Goal: Information Seeking & Learning: Learn about a topic

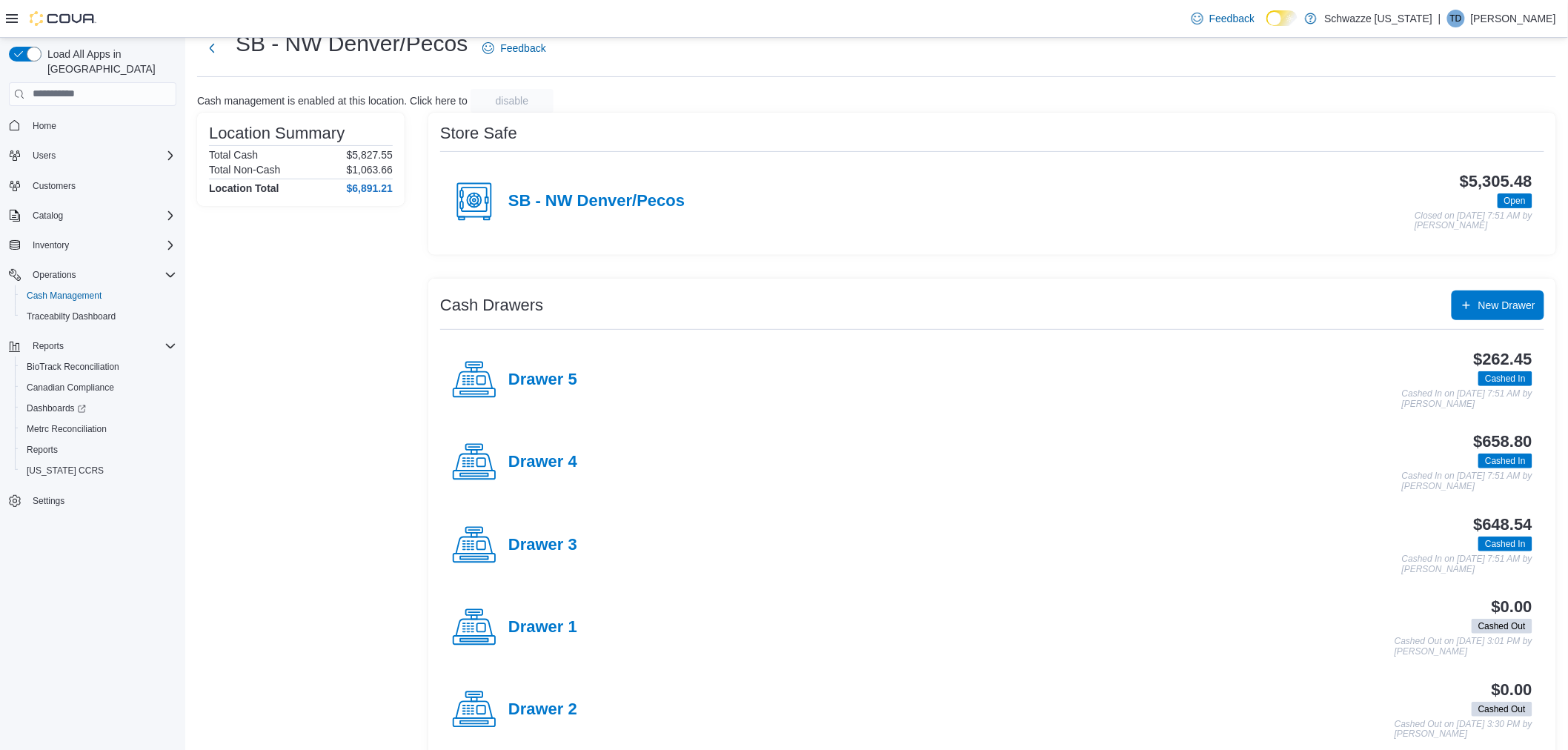
scroll to position [73, 0]
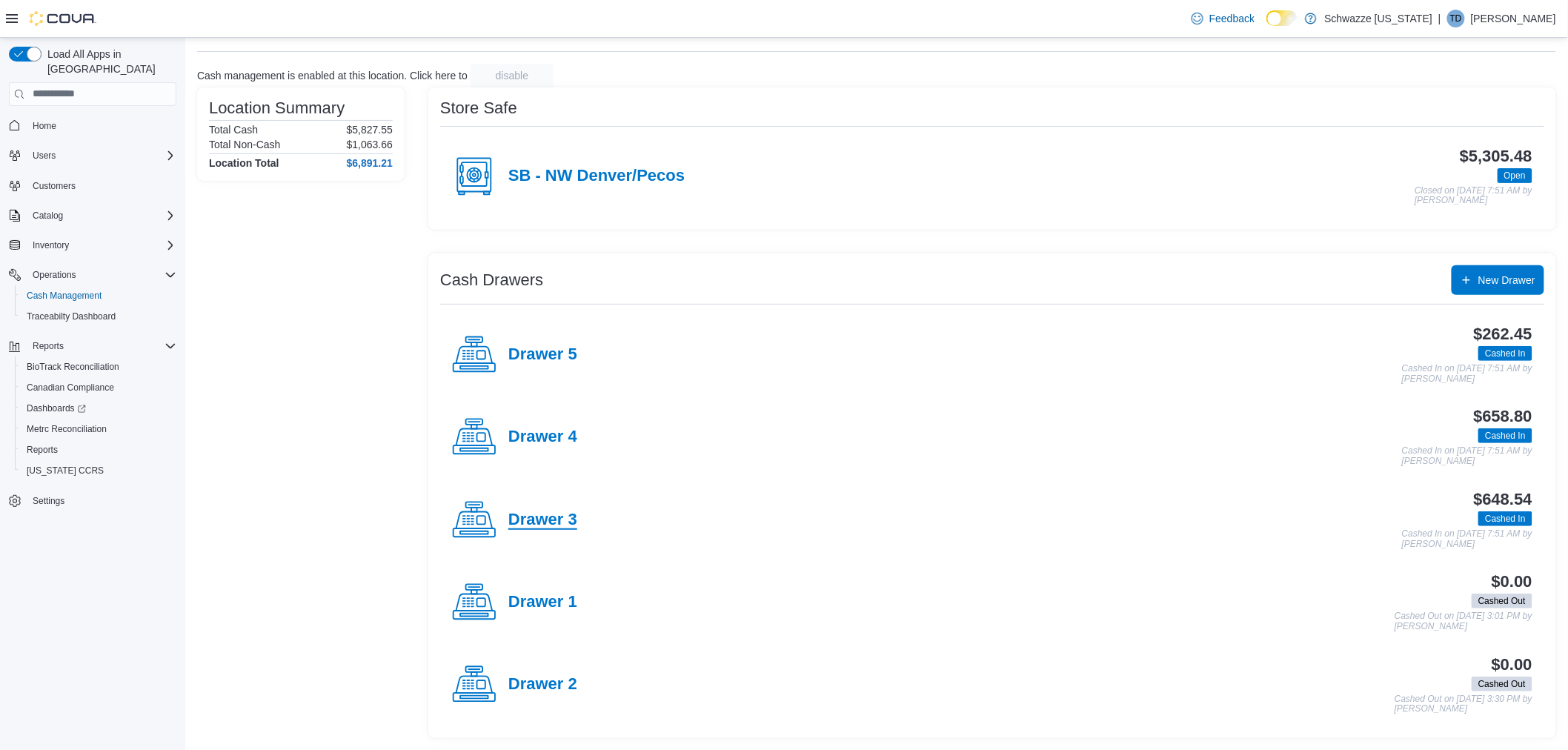
click at [549, 517] on h4 "Drawer 3" at bounding box center [543, 520] width 69 height 20
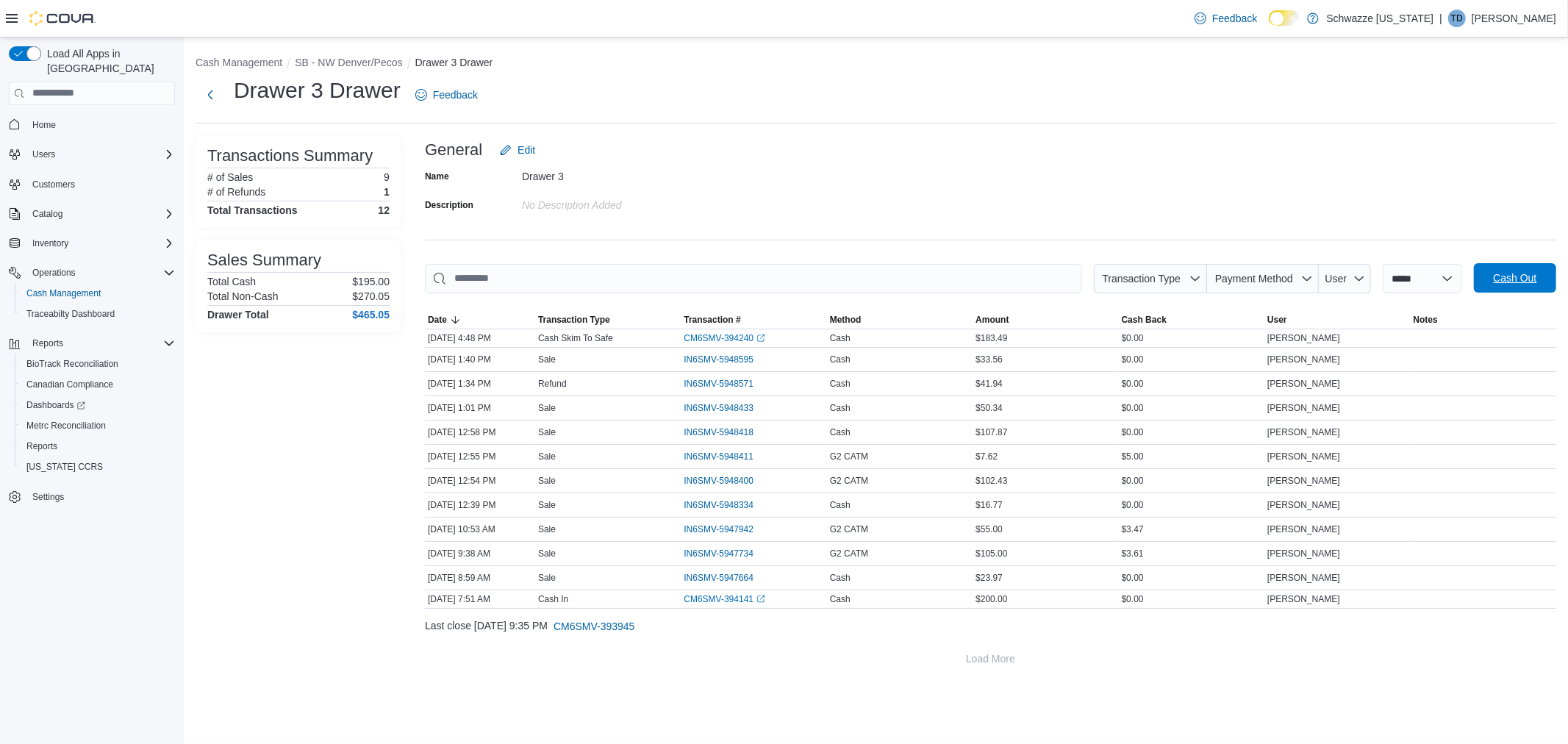
click at [1508, 275] on span "Cash Out" at bounding box center [1515, 277] width 43 height 15
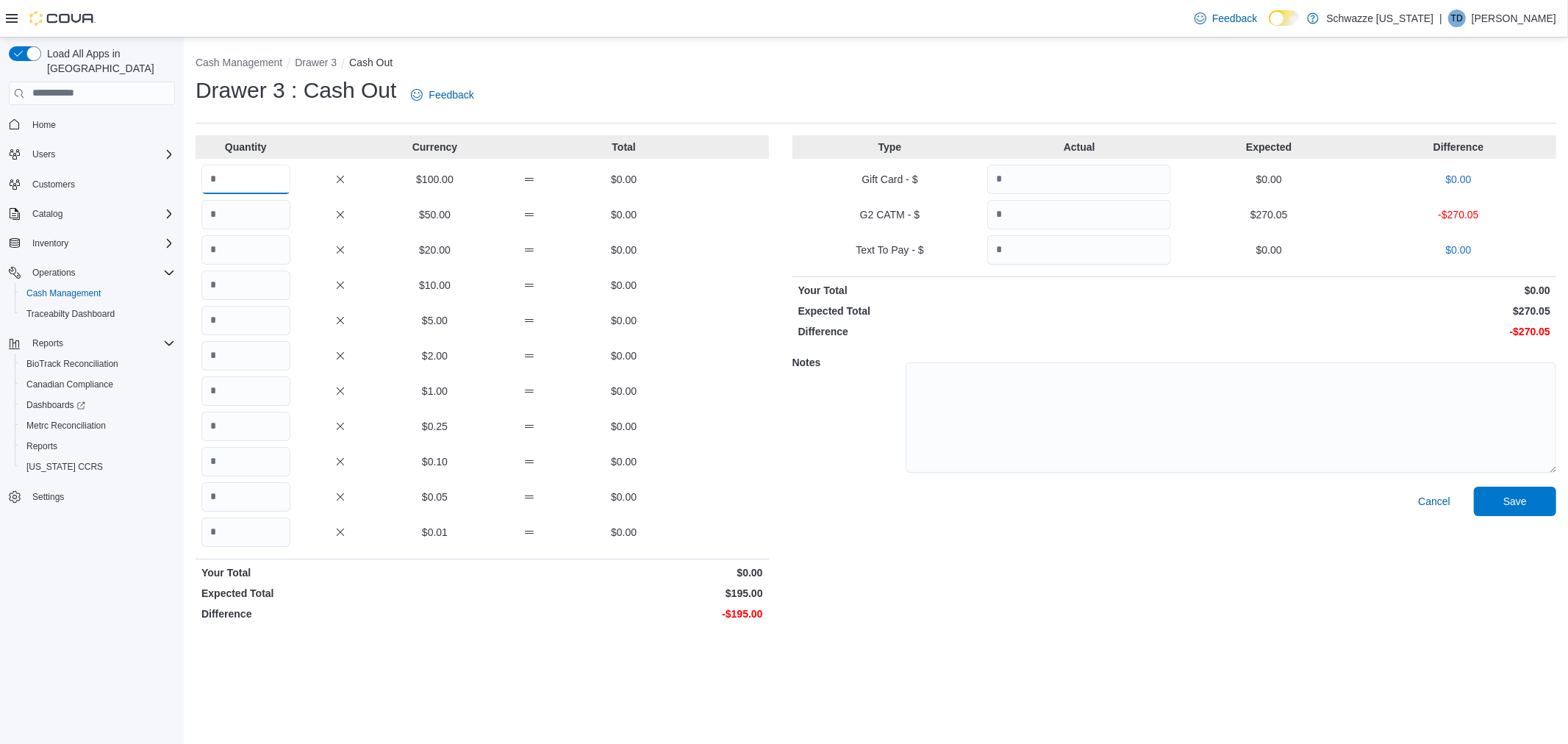
click at [249, 184] on input "Quantity" at bounding box center [246, 179] width 89 height 29
type input "*"
click at [1049, 418] on textarea at bounding box center [1231, 418] width 650 height 110
click at [1019, 219] on input "Quantity" at bounding box center [1079, 215] width 184 height 29
click at [1034, 207] on input "Quantity" at bounding box center [1079, 215] width 184 height 29
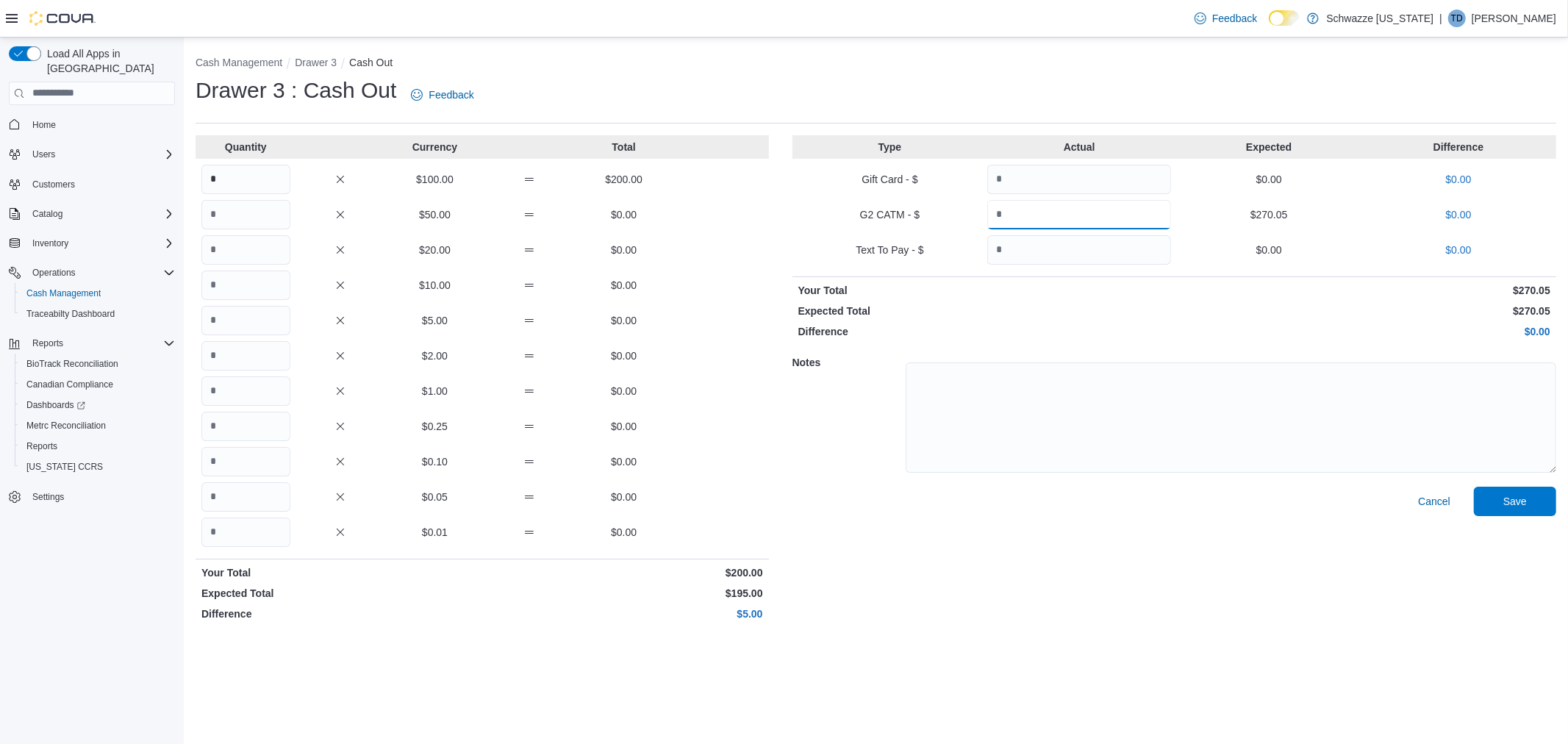
type input "******"
click at [1042, 443] on textarea at bounding box center [1231, 418] width 650 height 110
type textarea "**********"
click at [1501, 497] on span "Save" at bounding box center [1515, 501] width 64 height 29
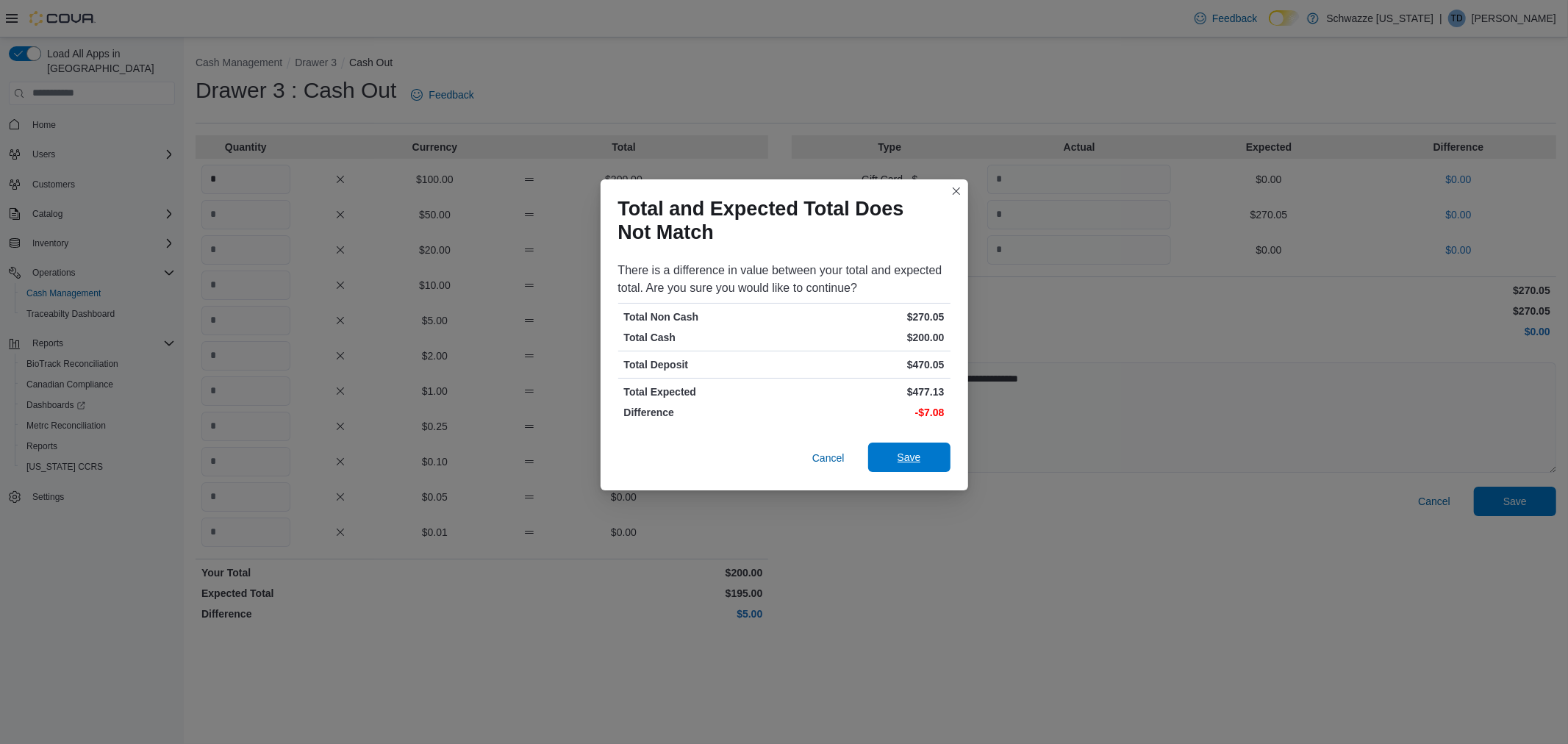
click at [922, 453] on span "Save" at bounding box center [909, 457] width 64 height 29
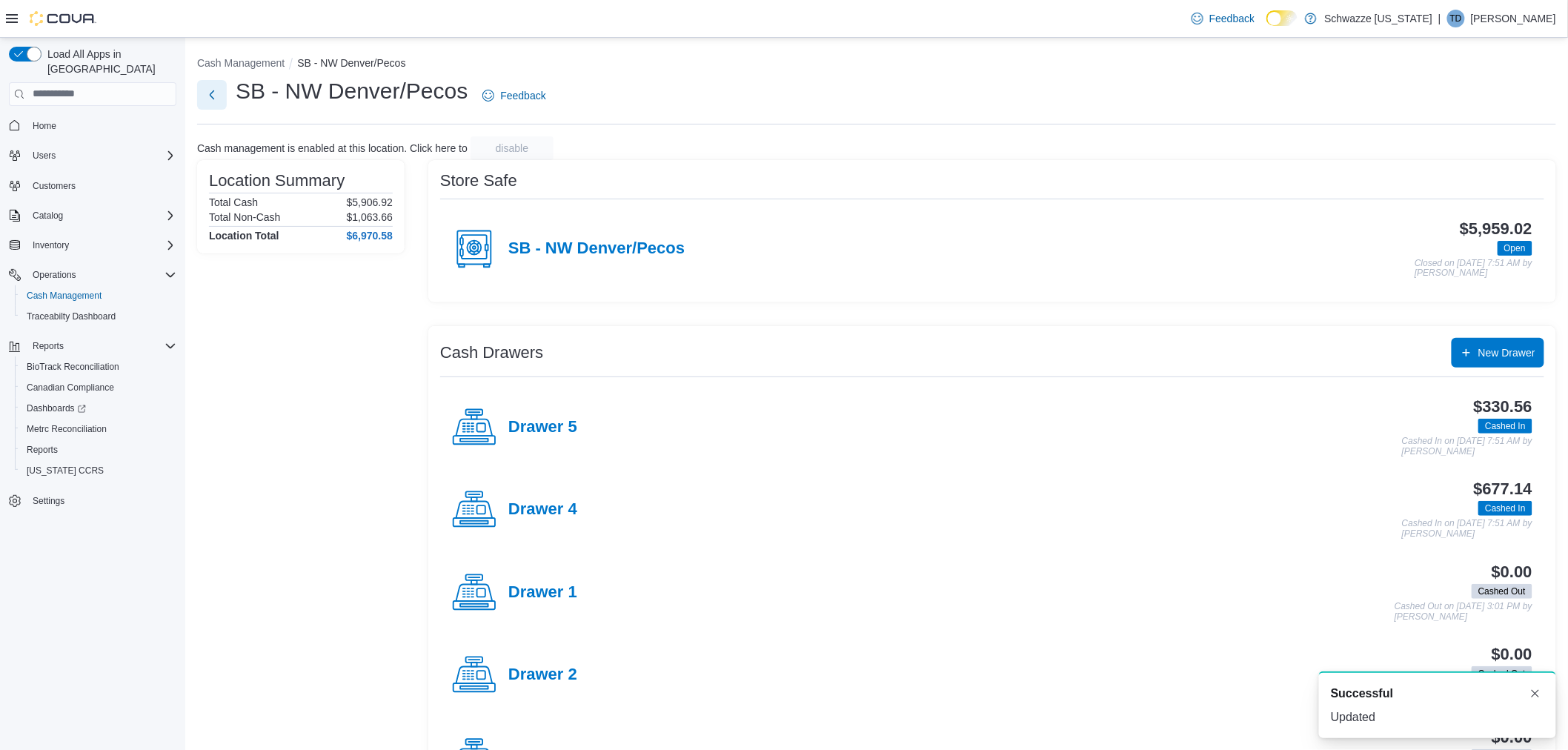
click at [203, 91] on button "Next" at bounding box center [212, 95] width 30 height 30
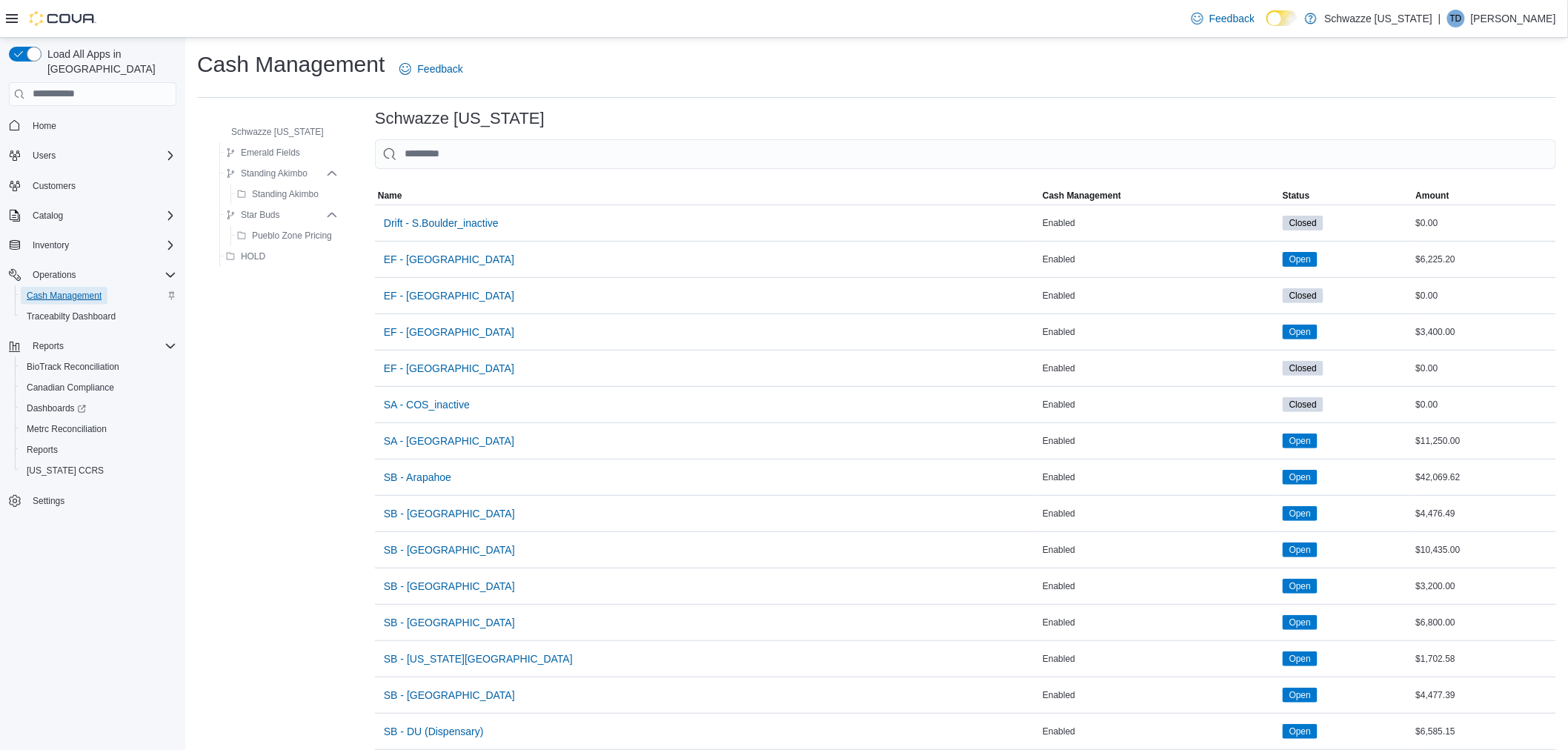
click at [60, 290] on span "Cash Management" at bounding box center [64, 295] width 75 height 12
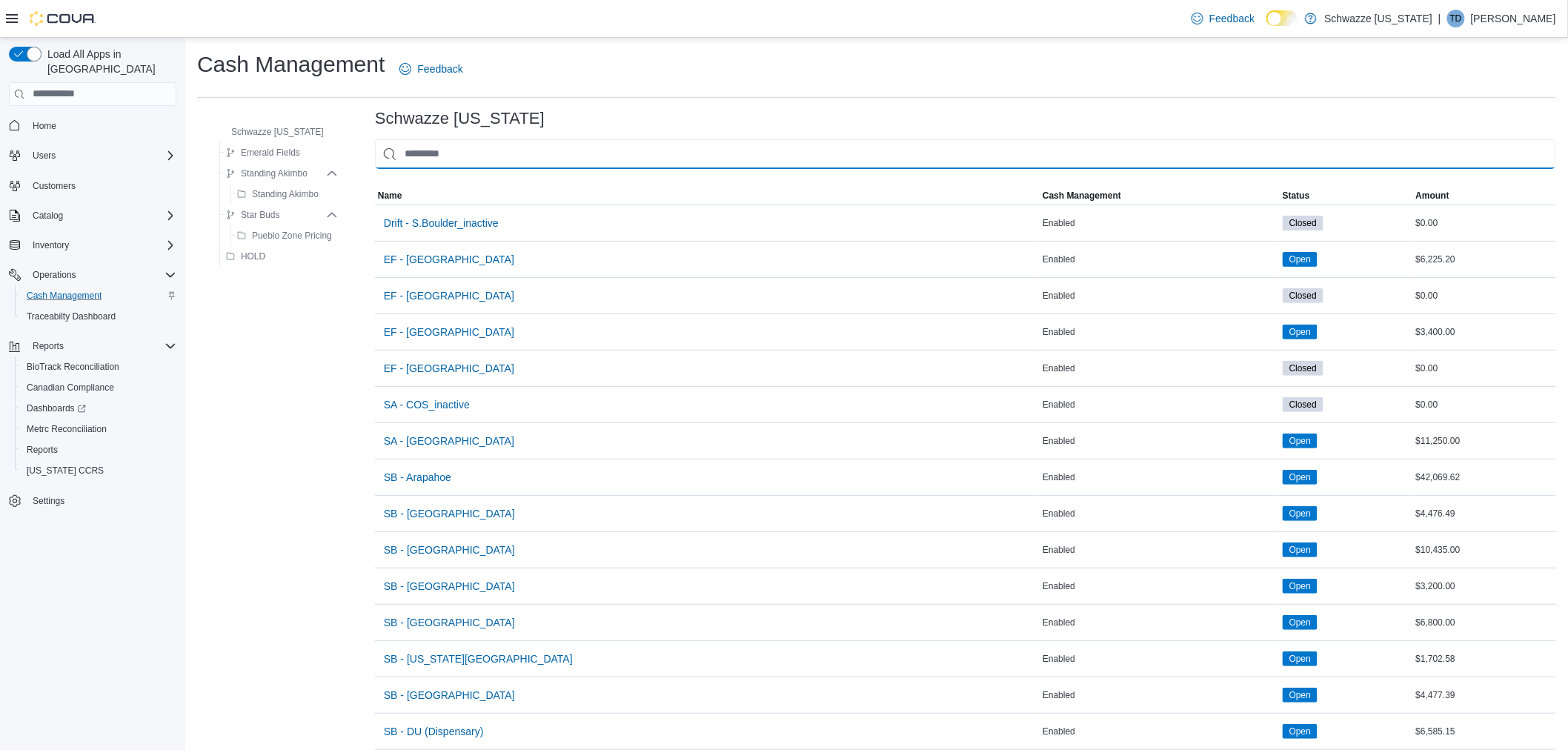
click at [470, 153] on input "This is a search bar. As you type, the results lower in the page will automatic…" at bounding box center [966, 154] width 1181 height 30
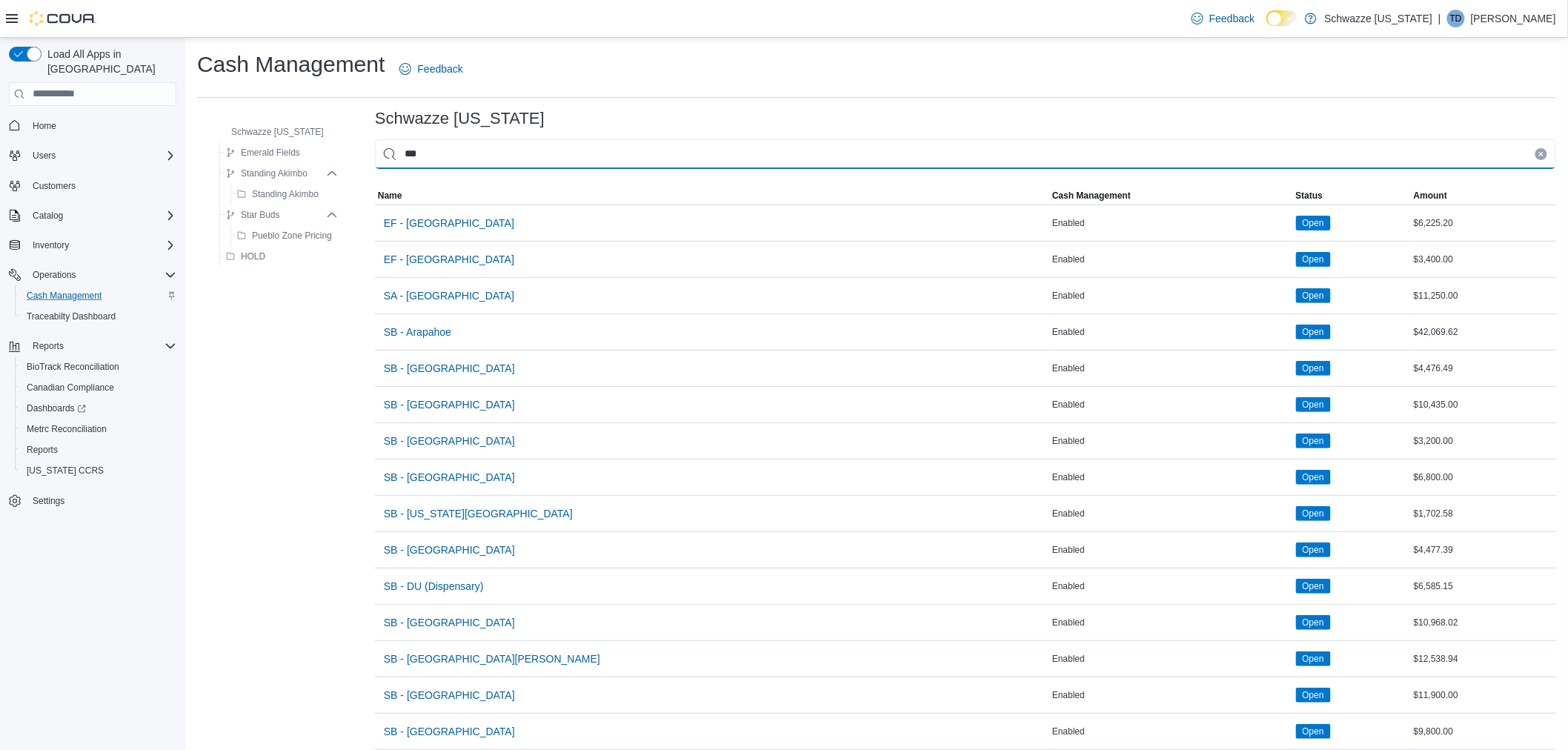
type input "***"
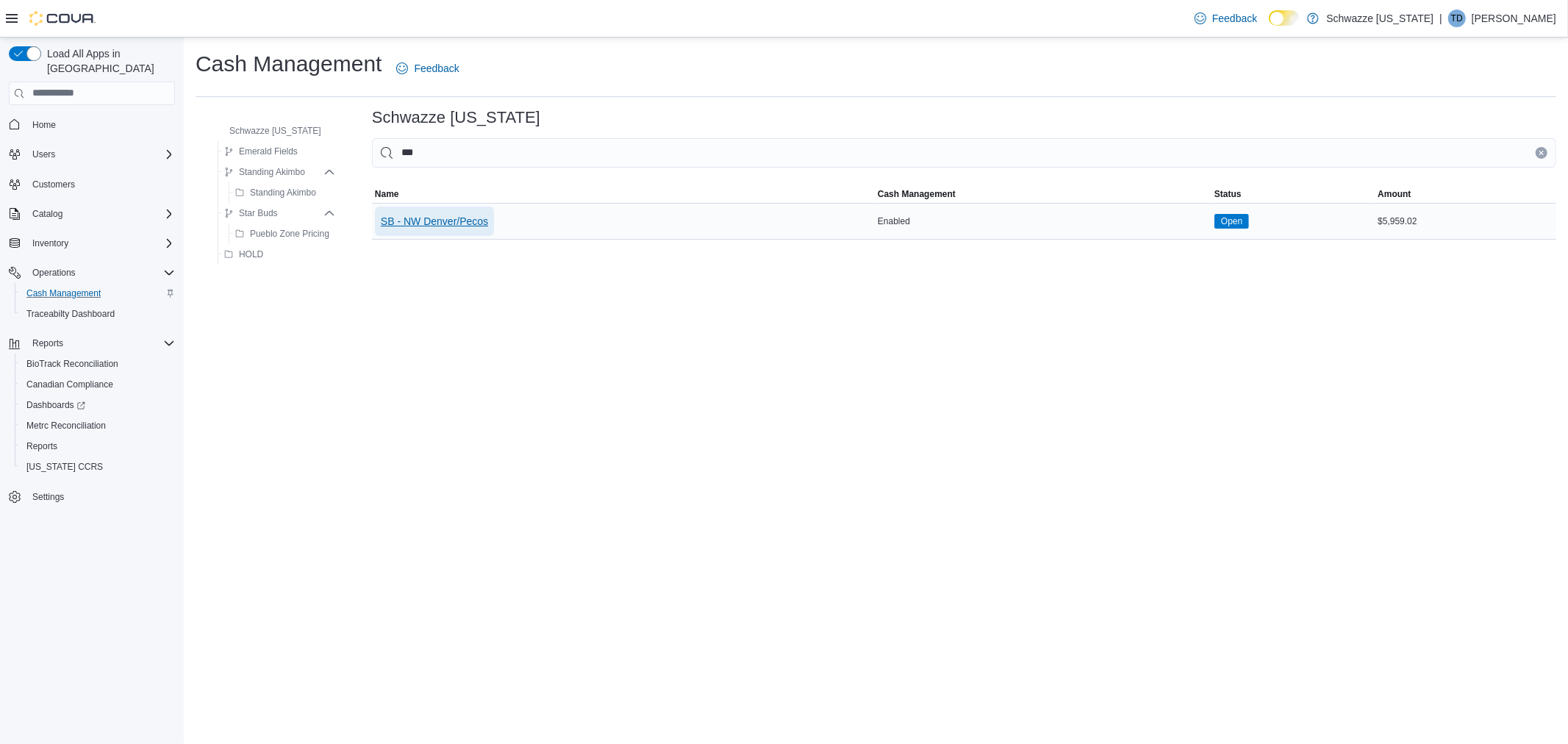
click at [439, 222] on span "SB - NW Denver/Pecos" at bounding box center [434, 221] width 107 height 15
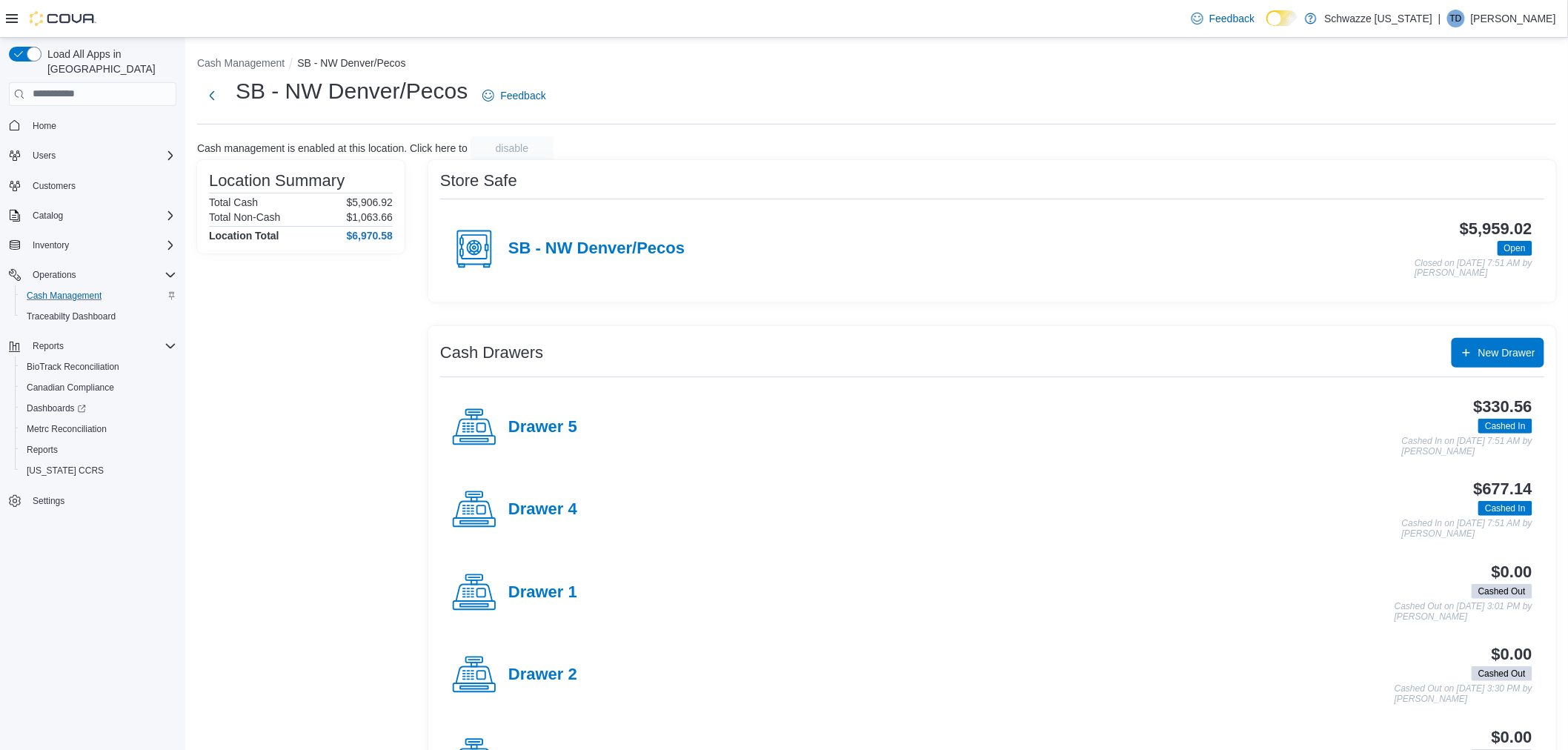
scroll to position [73, 0]
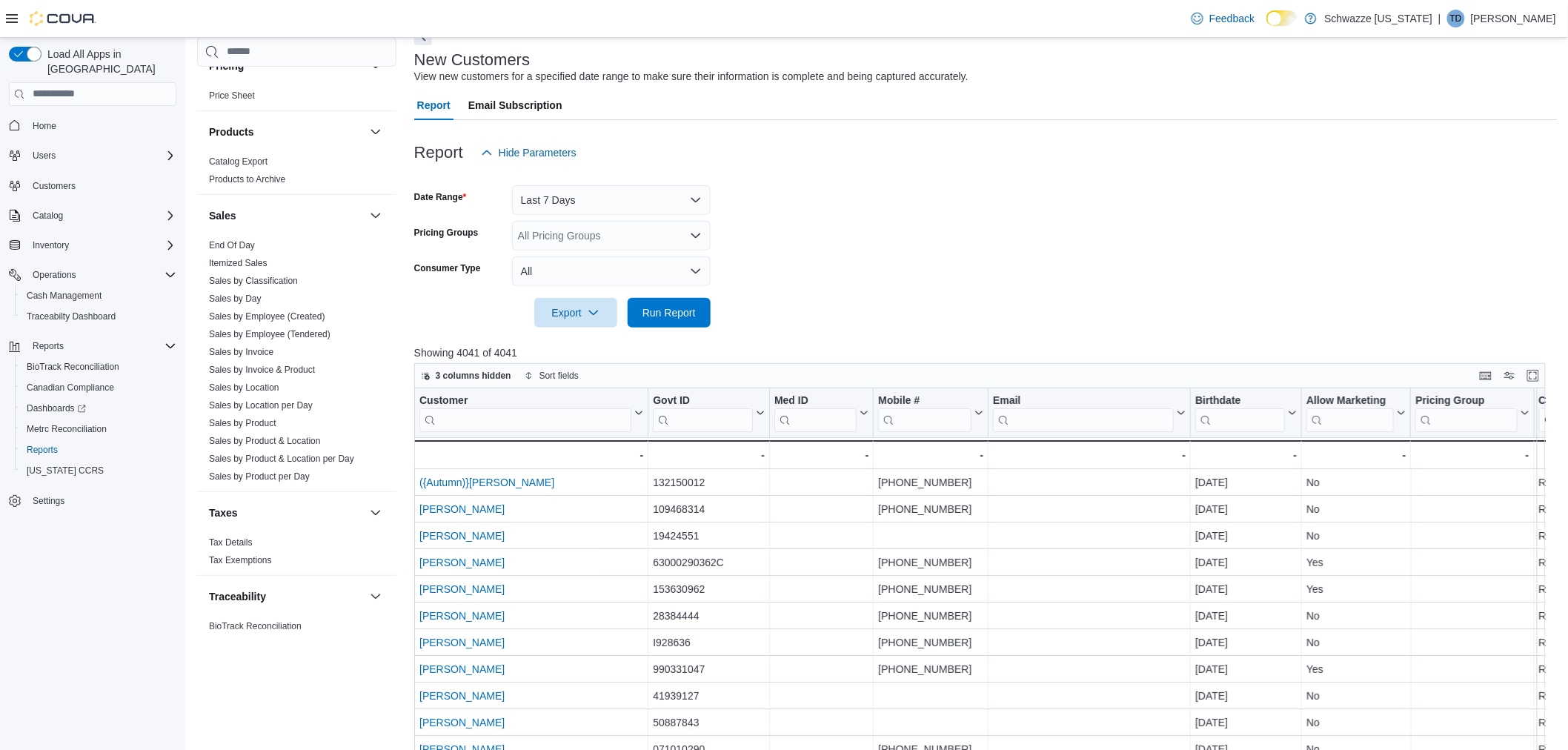
scroll to position [932, 0]
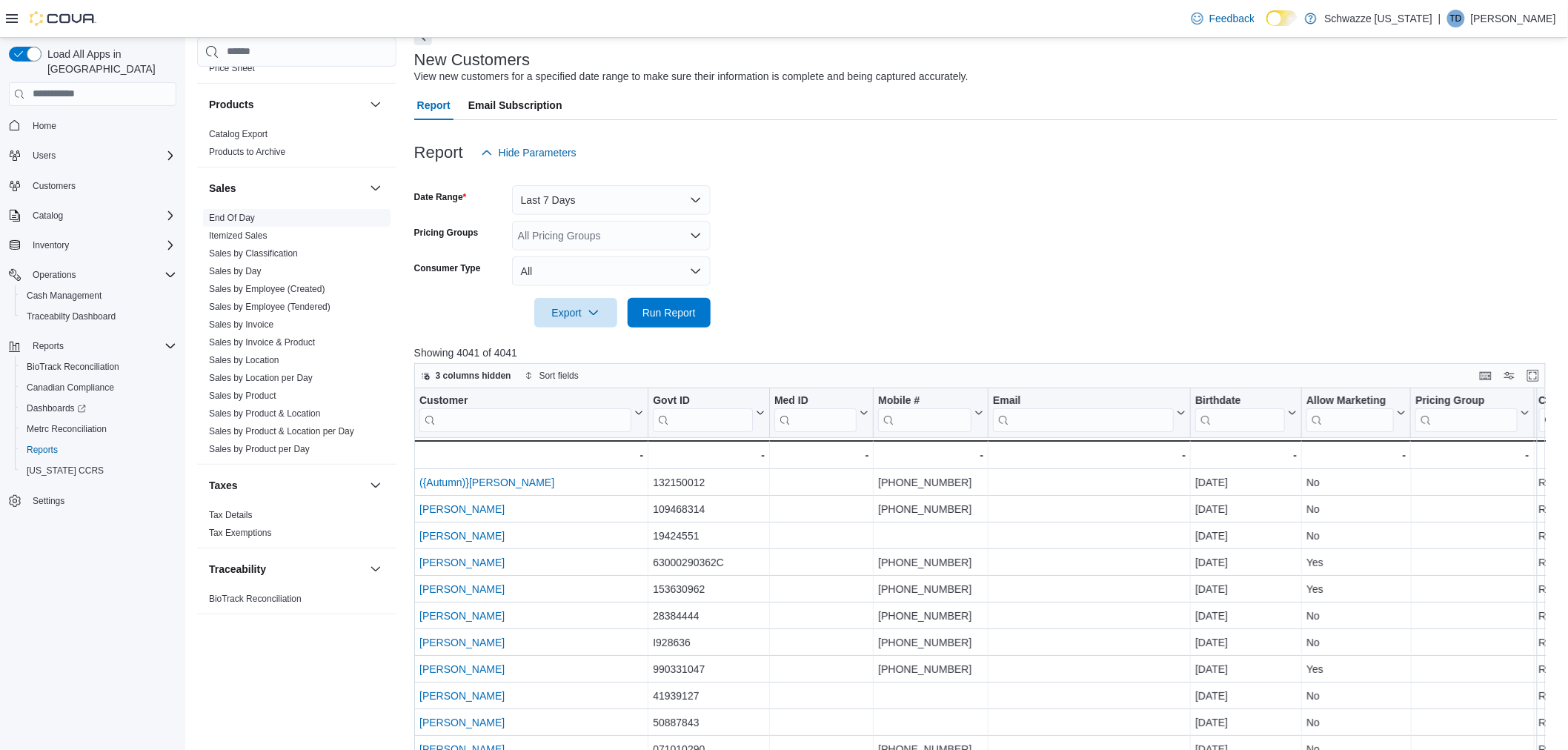
click at [235, 216] on link "End Of Day" at bounding box center [231, 217] width 46 height 10
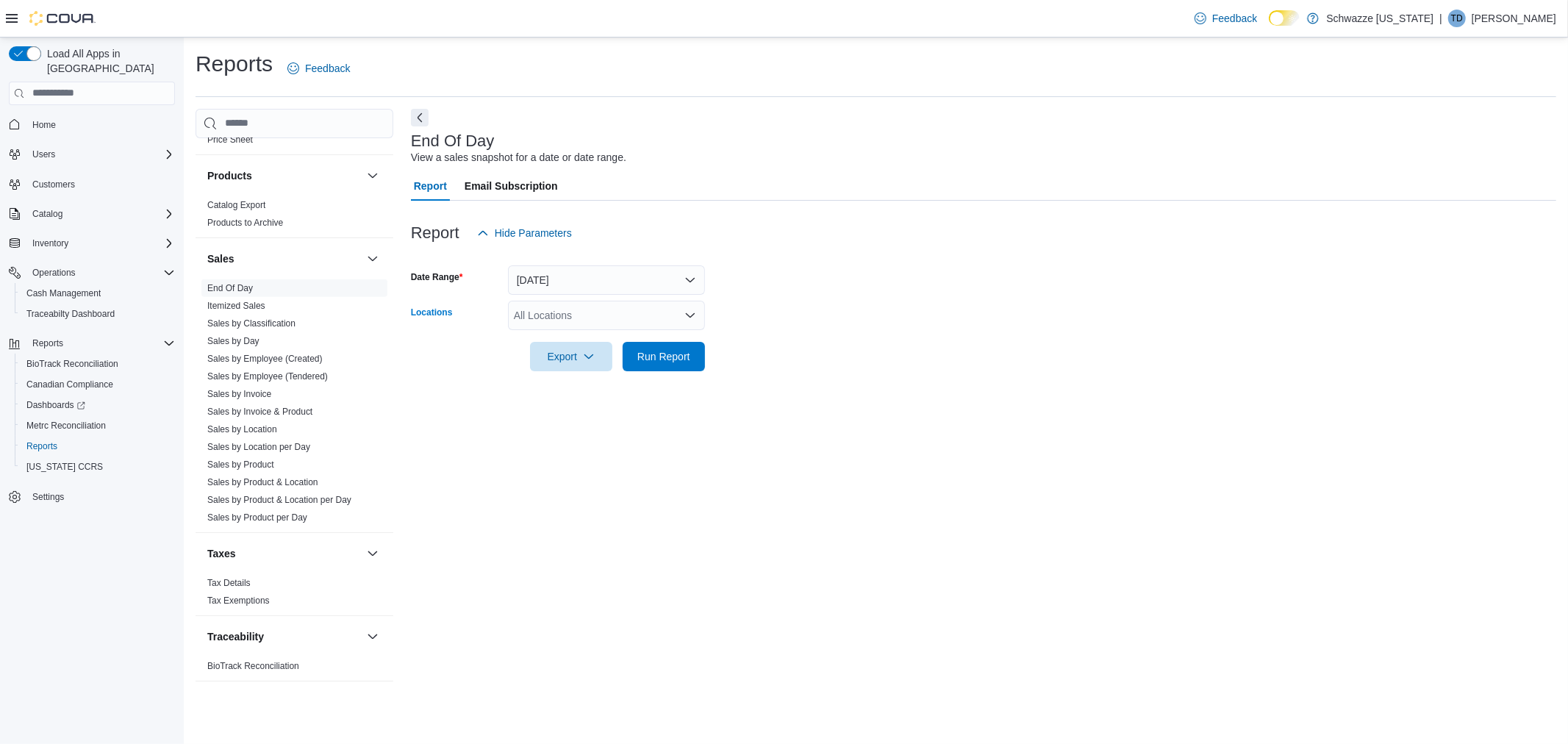
click at [569, 315] on div "All Locations" at bounding box center [606, 315] width 197 height 29
type input "***"
click at [586, 334] on span "SB - NW Denver/Pecos" at bounding box center [601, 339] width 107 height 15
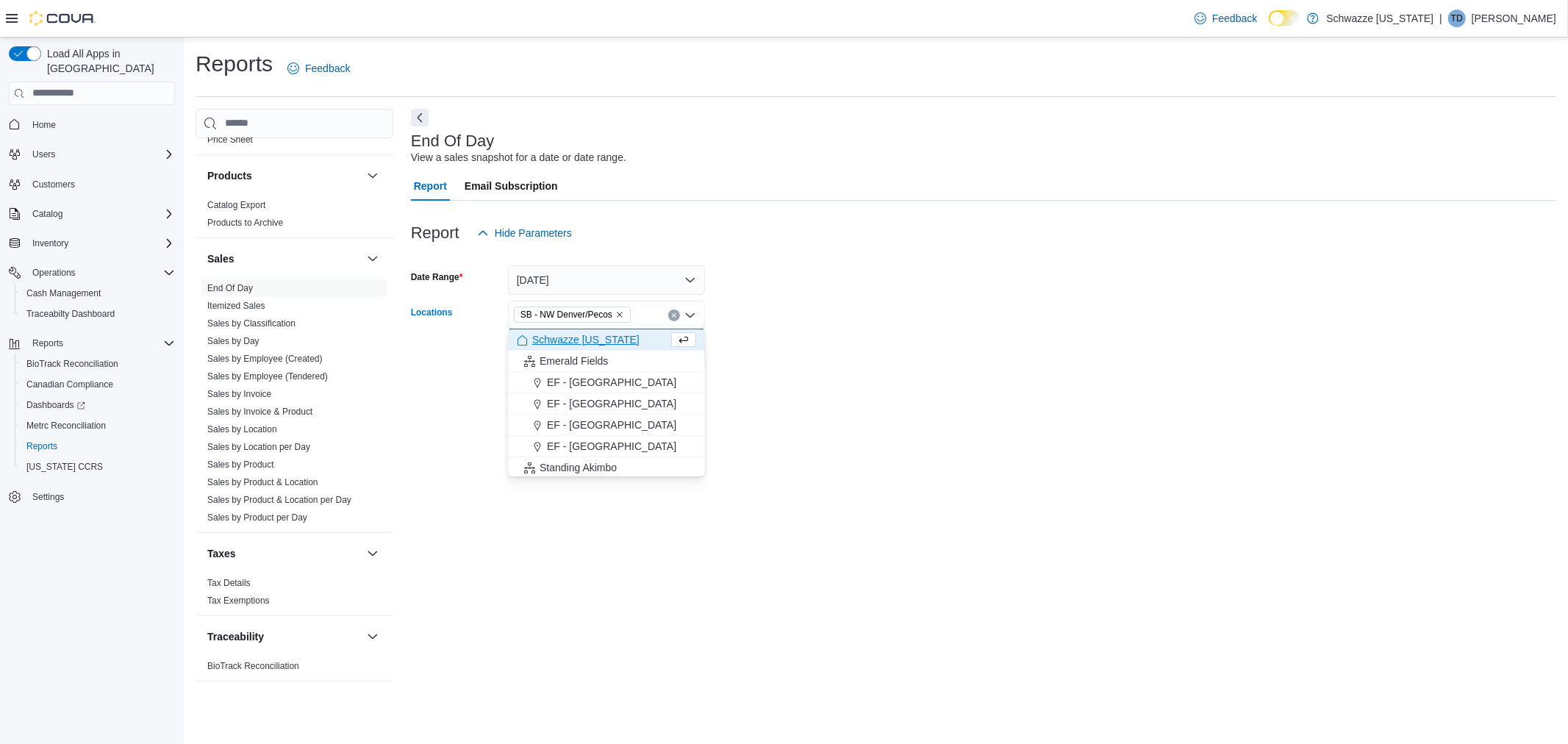
click at [768, 317] on form "Date Range [DATE] Locations [GEOGRAPHIC_DATA] - [GEOGRAPHIC_DATA] [GEOGRAPHIC_D…" at bounding box center [984, 309] width 1146 height 123
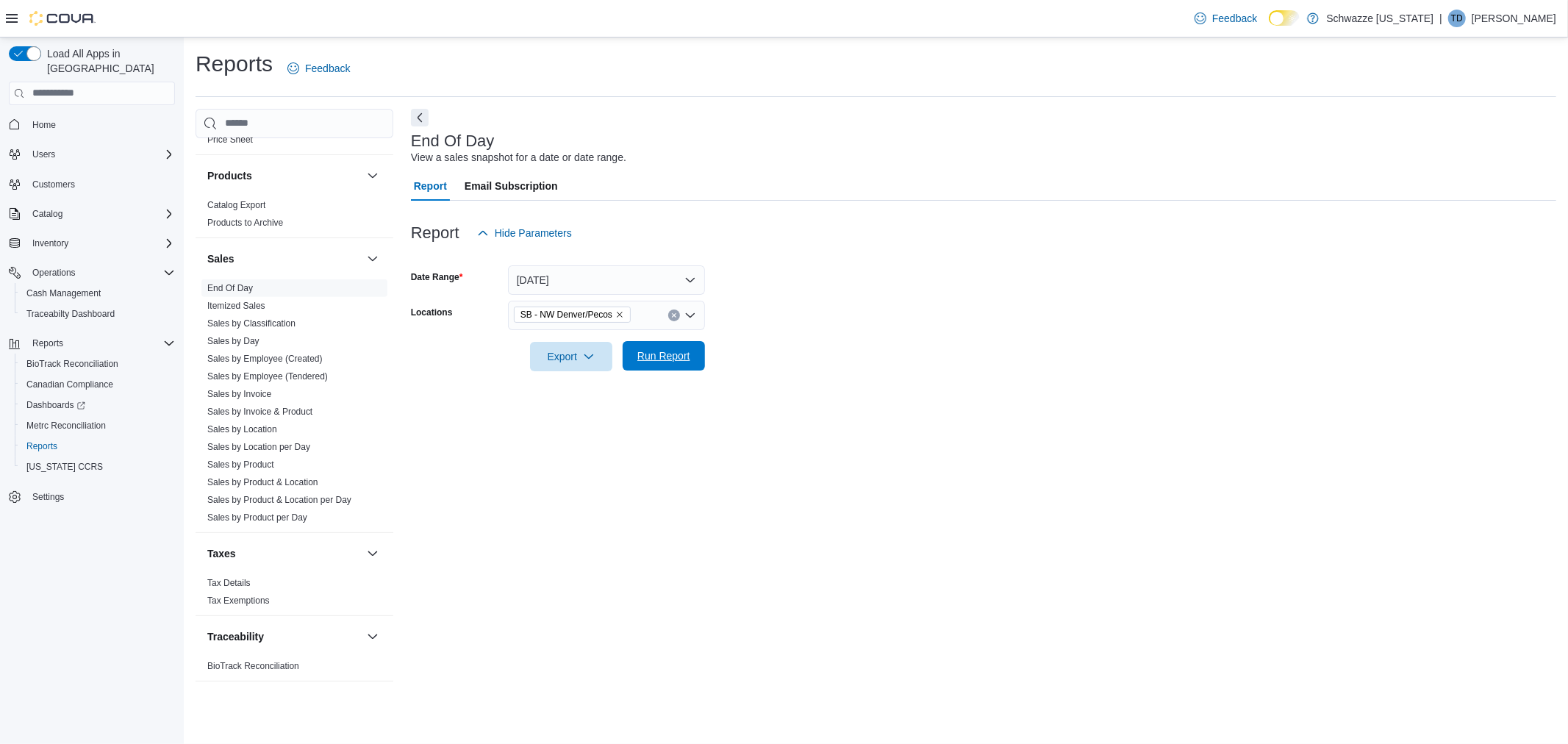
click at [667, 349] on span "Run Report" at bounding box center [663, 356] width 53 height 15
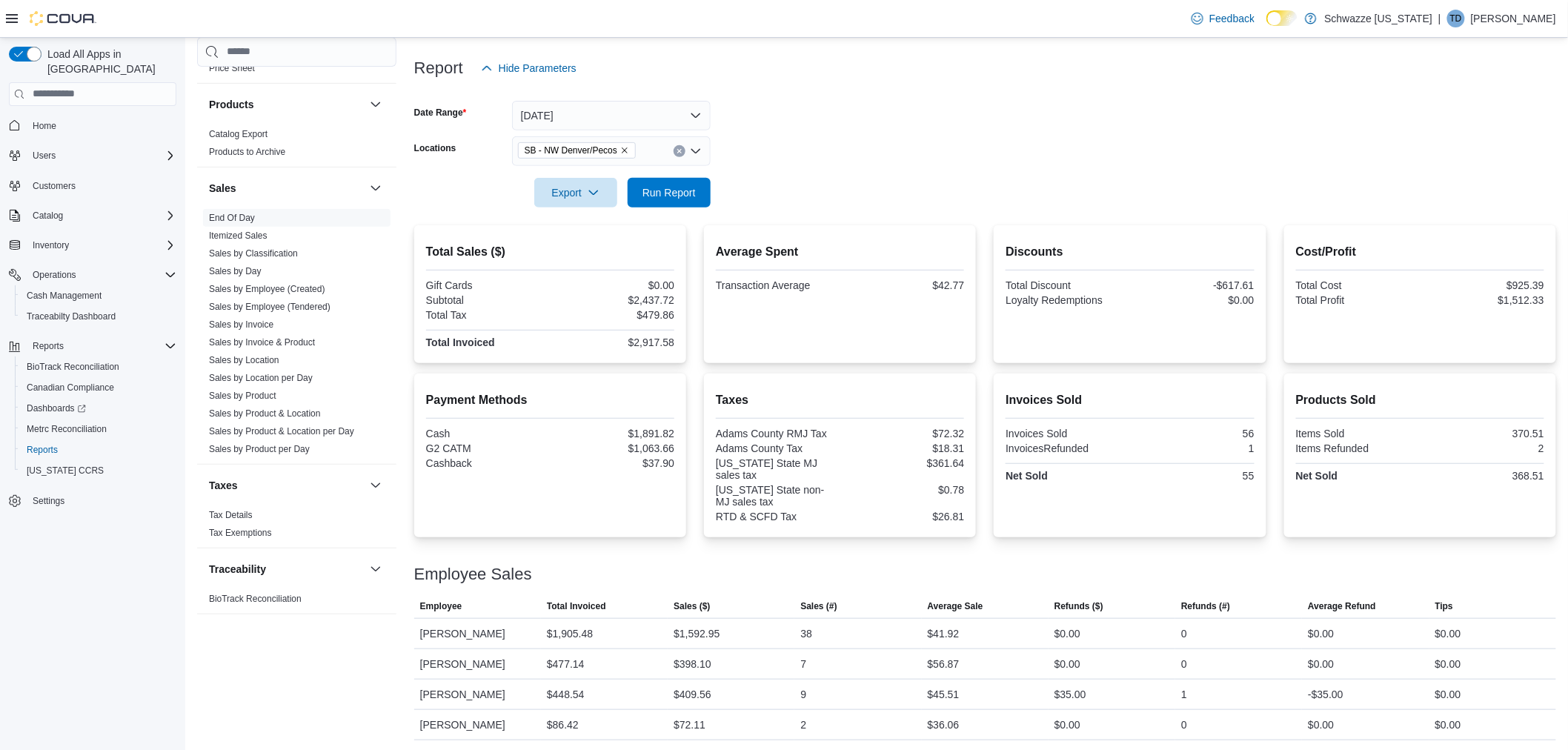
scroll to position [168, 0]
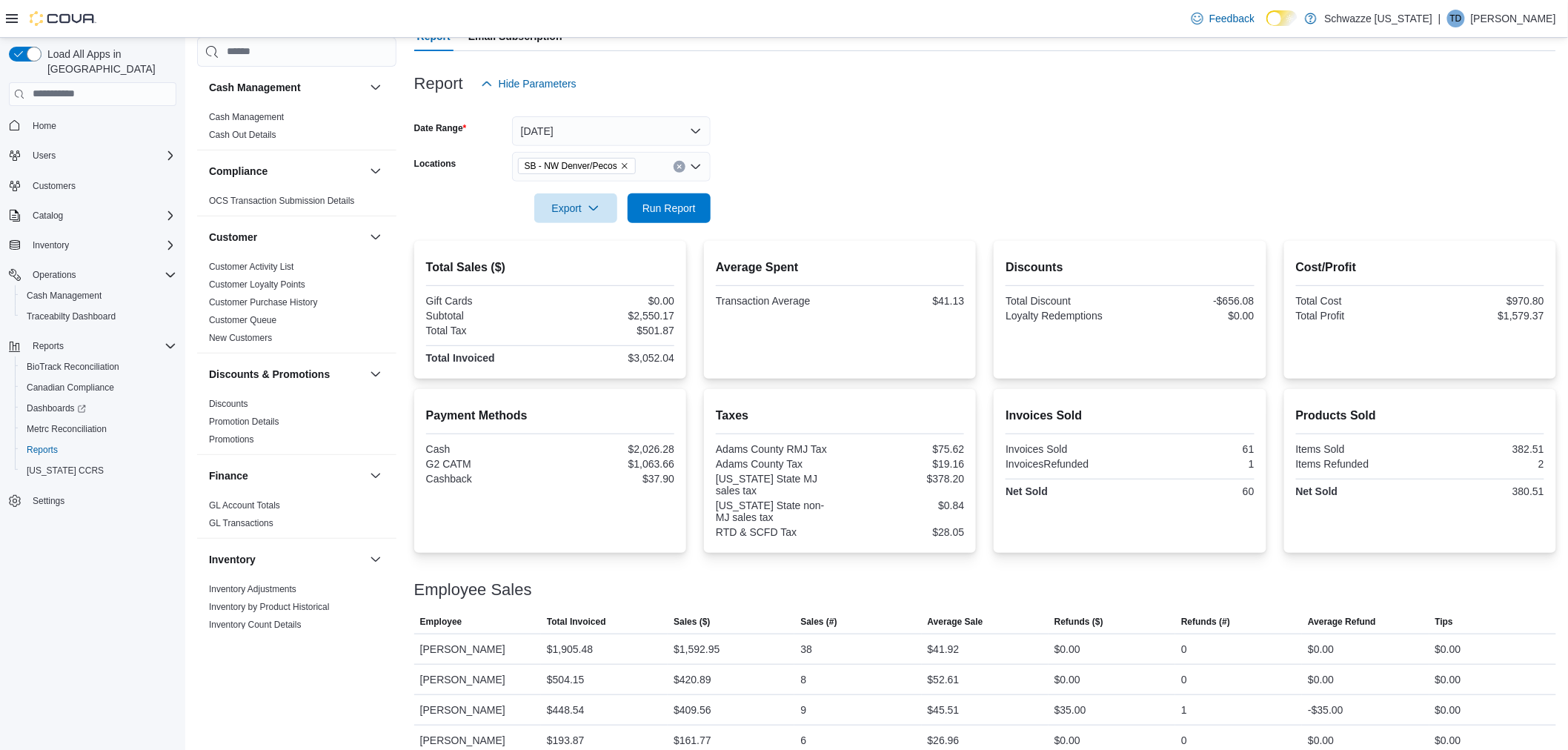
scroll to position [168, 0]
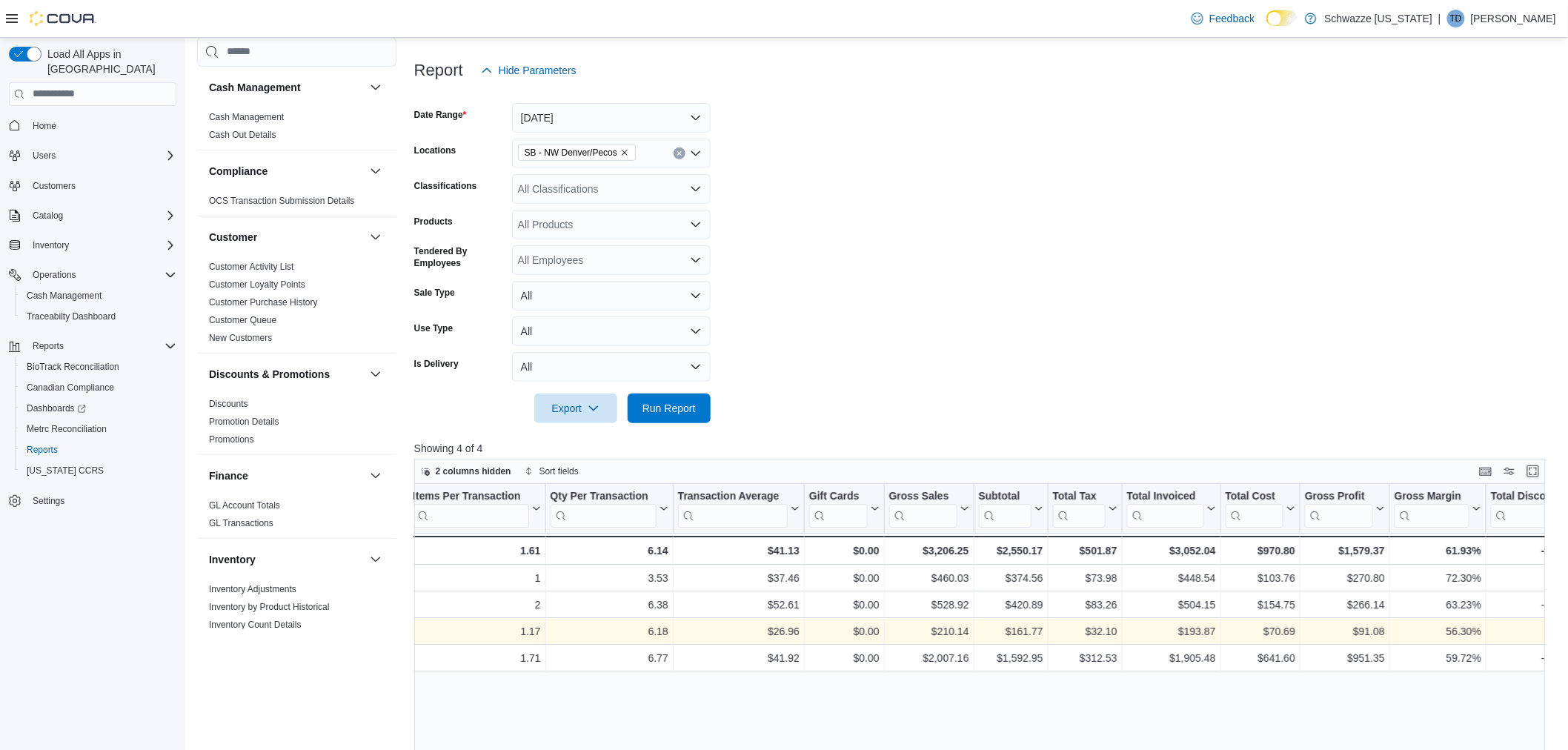
scroll to position [0, 576]
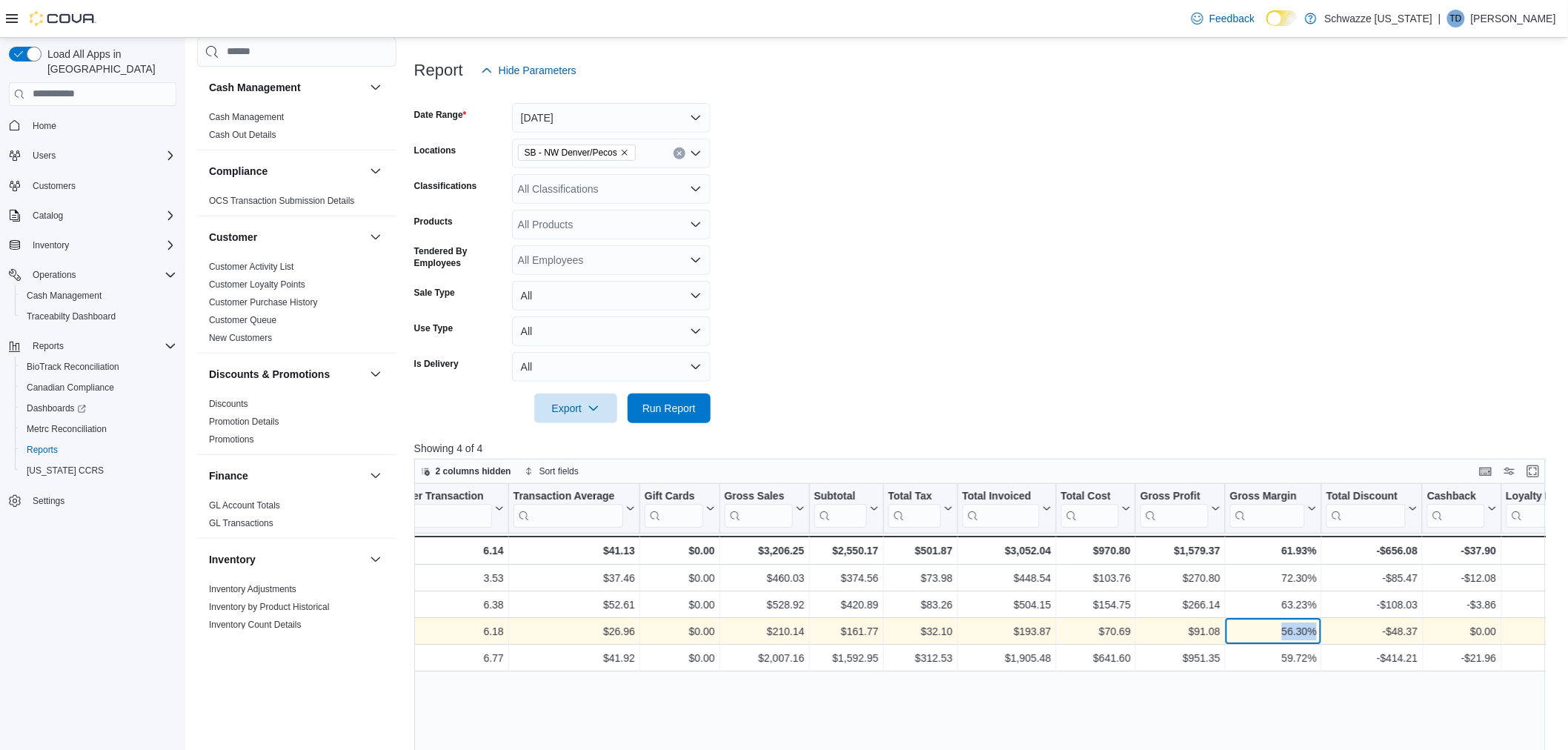
drag, startPoint x: 1314, startPoint y: 631, endPoint x: 1247, endPoint y: 630, distance: 67.0
click at [1270, 634] on div "56.30%" at bounding box center [1273, 631] width 87 height 18
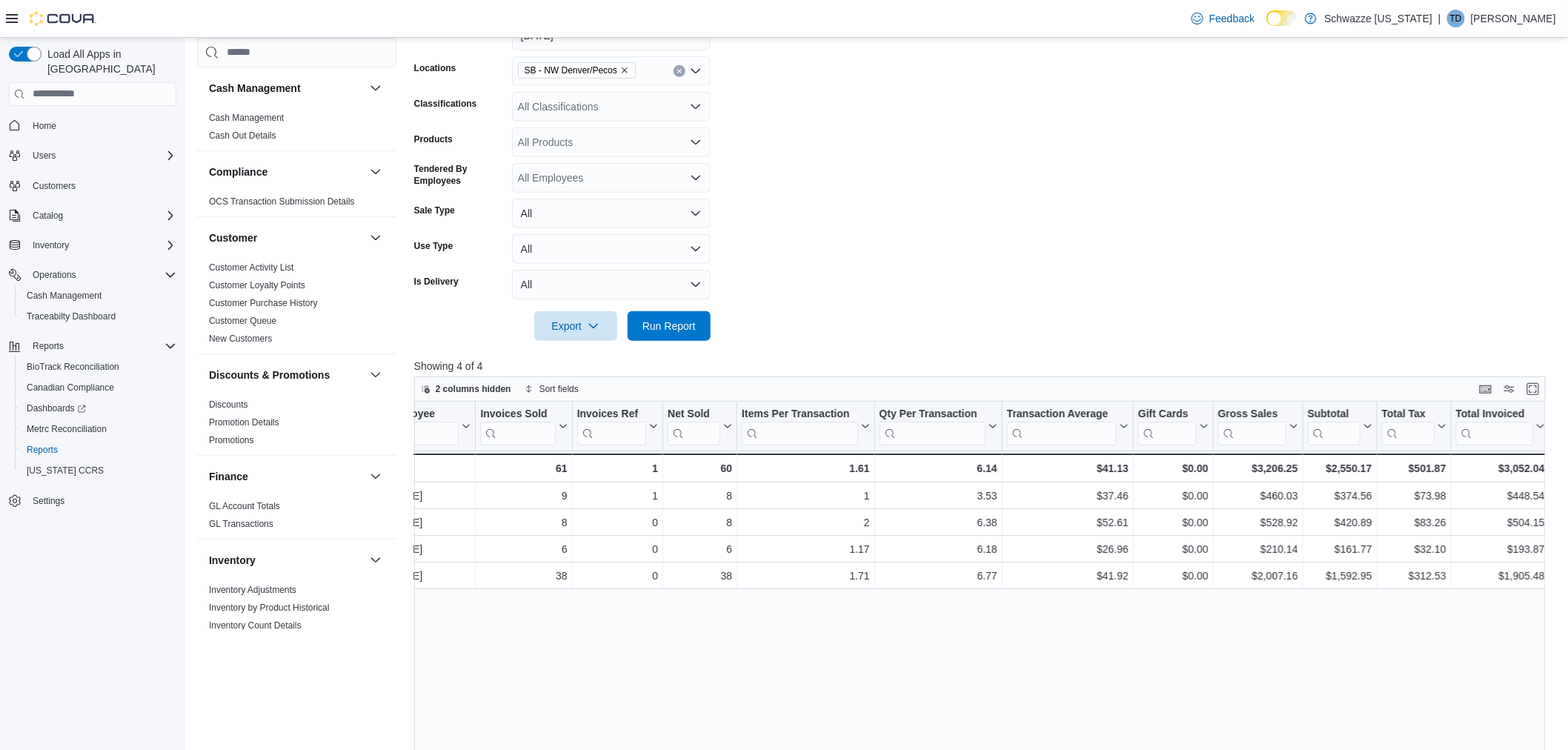
scroll to position [0, 0]
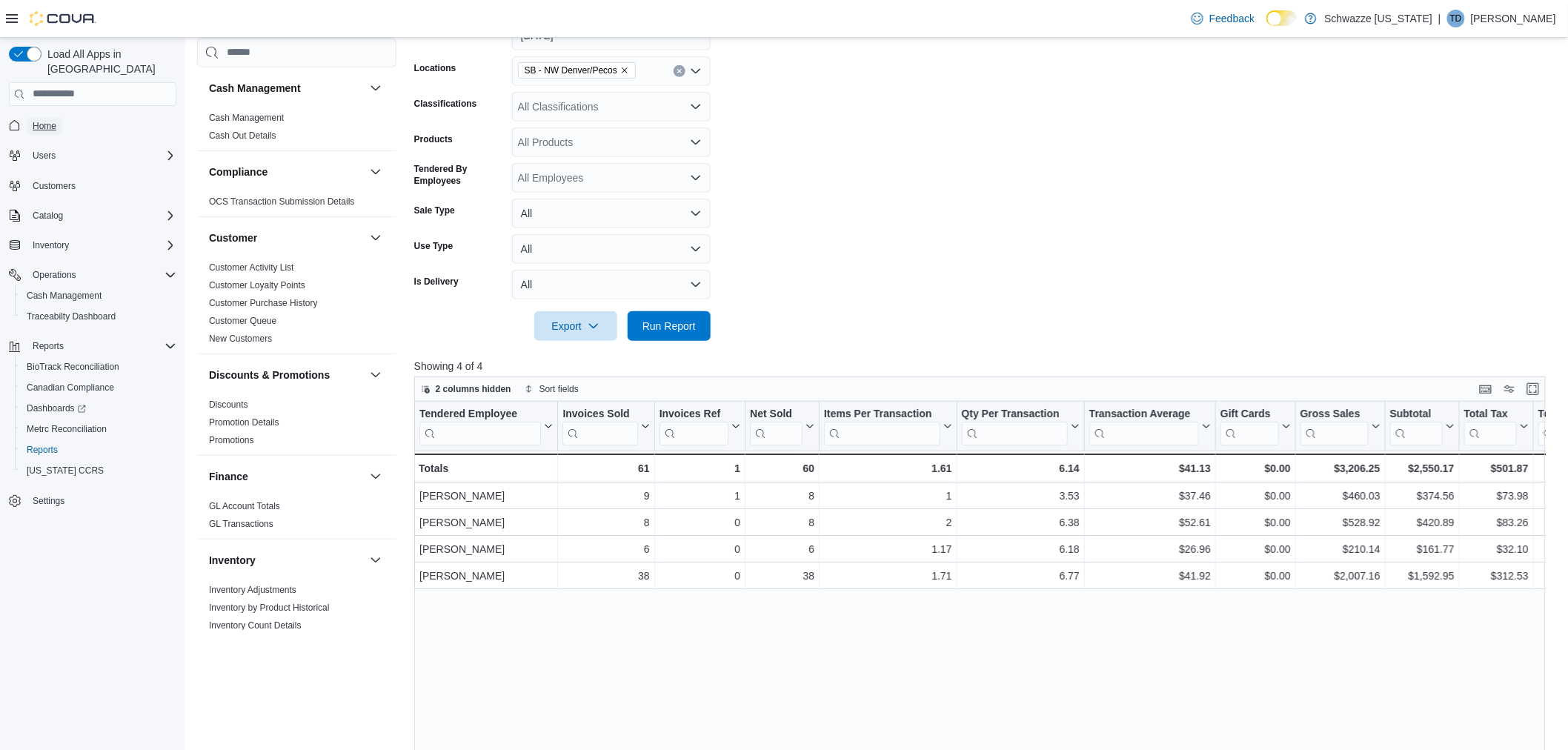
click at [55, 120] on span "Home" at bounding box center [45, 126] width 23 height 12
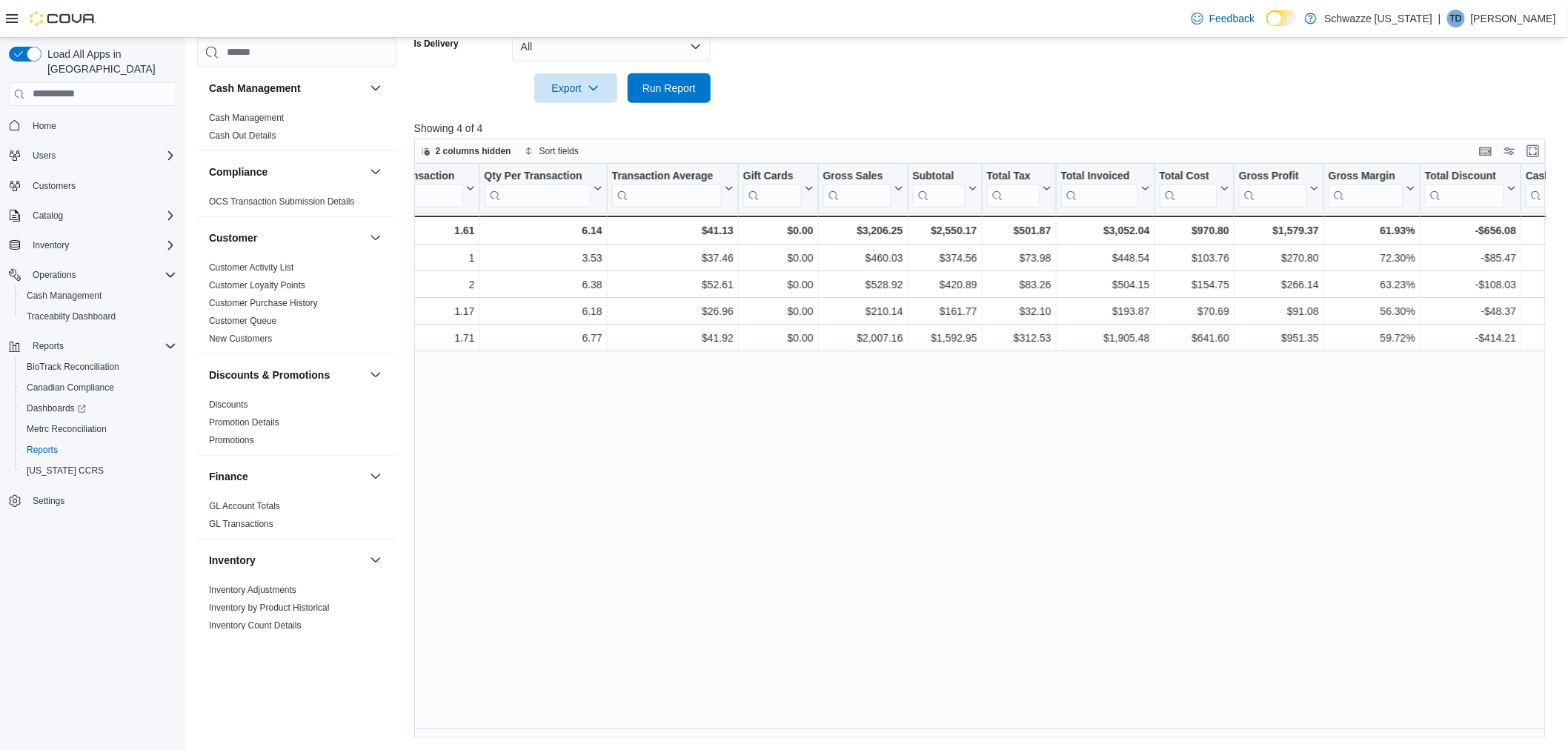
scroll to position [0, 487]
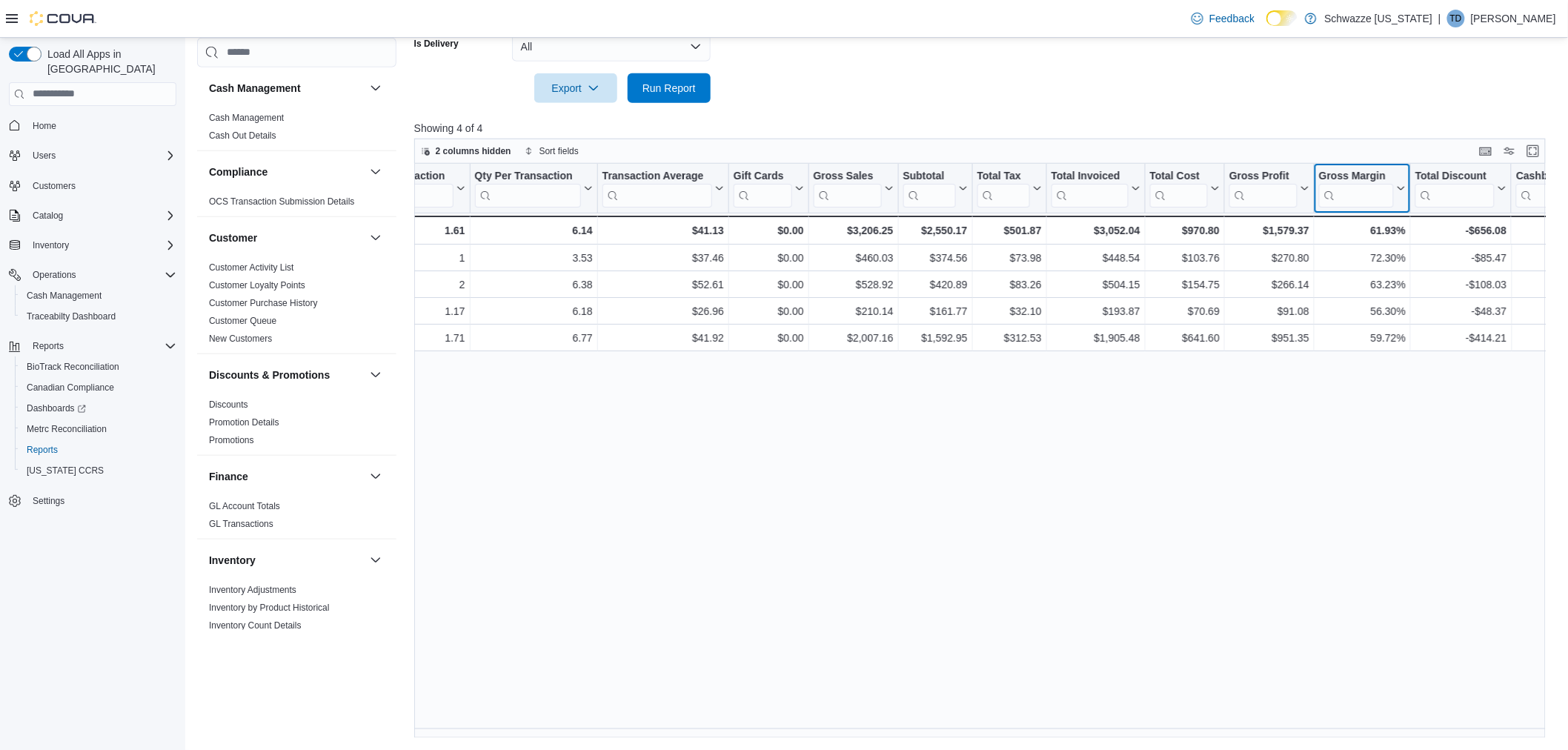
drag, startPoint x: 1324, startPoint y: 170, endPoint x: 1378, endPoint y: 171, distance: 54.0
click at [1378, 171] on div "Gross Margin" at bounding box center [1356, 176] width 75 height 14
click at [1368, 386] on div "Tendered Employee Click to view column header actions Invoices Sold Click to vi…" at bounding box center [986, 452] width 1144 height 575
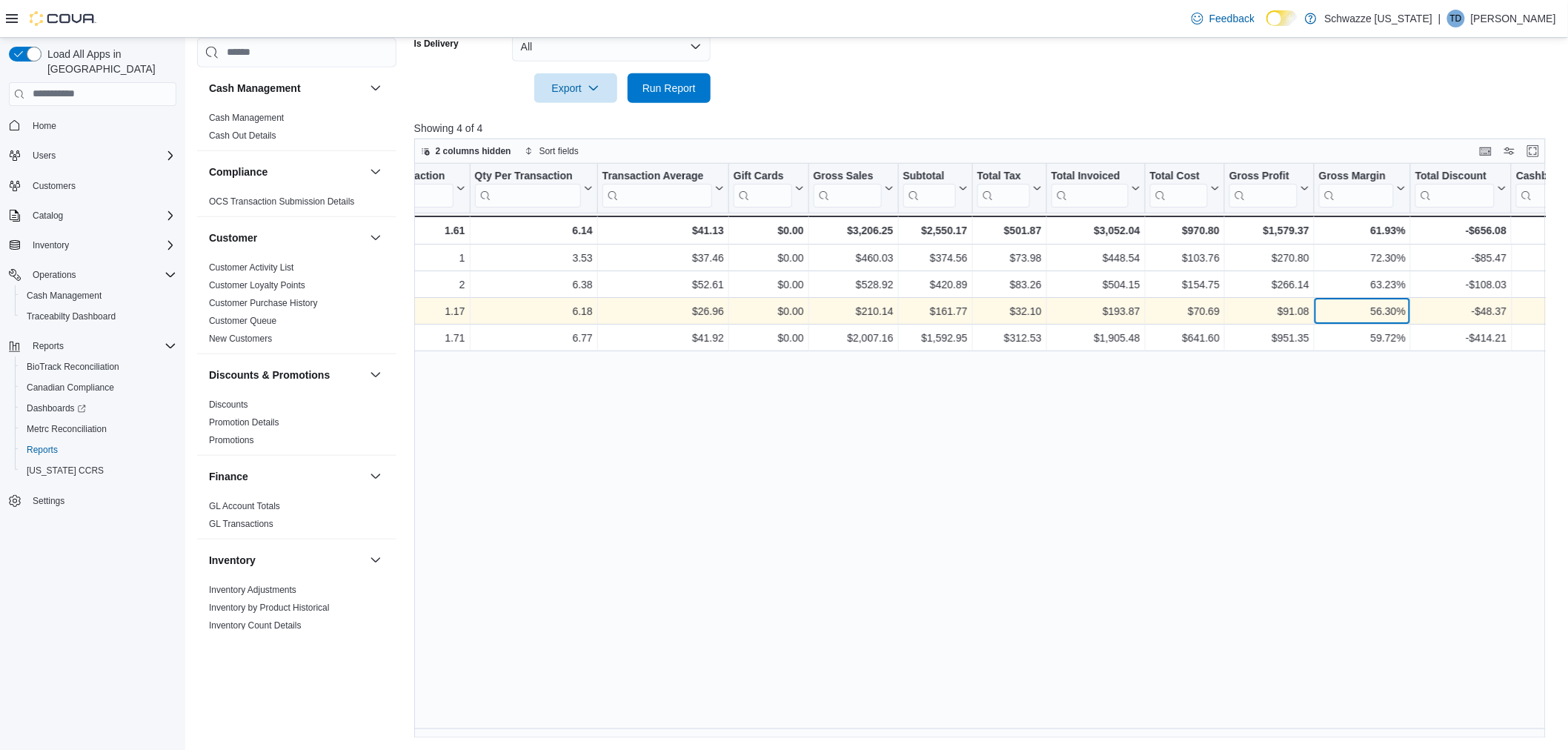
drag, startPoint x: 1364, startPoint y: 300, endPoint x: 1349, endPoint y: 353, distance: 55.1
click at [1363, 300] on div "56.30% - Gross Margin, column 15, row 3" at bounding box center [1363, 311] width 96 height 27
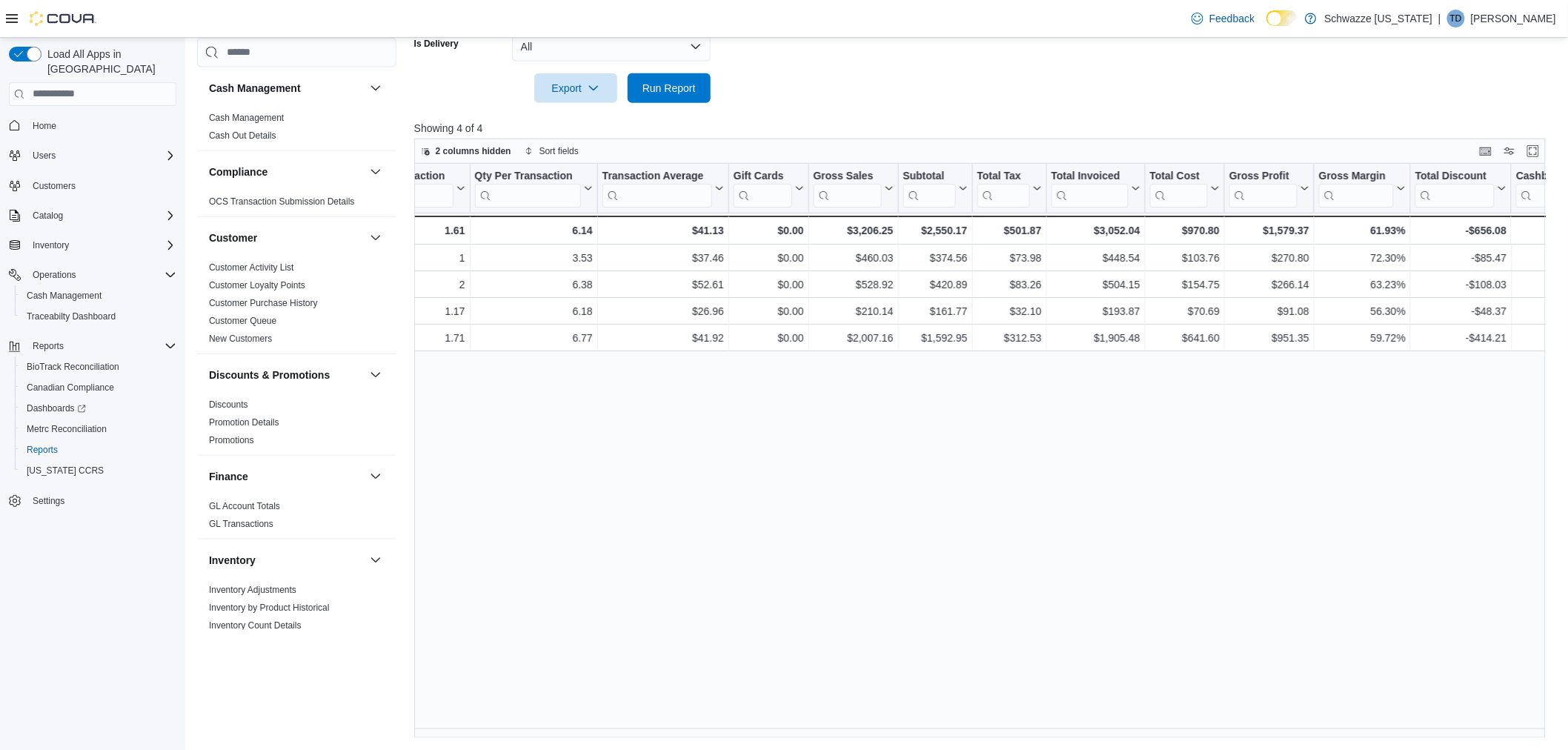
scroll to position [0, 0]
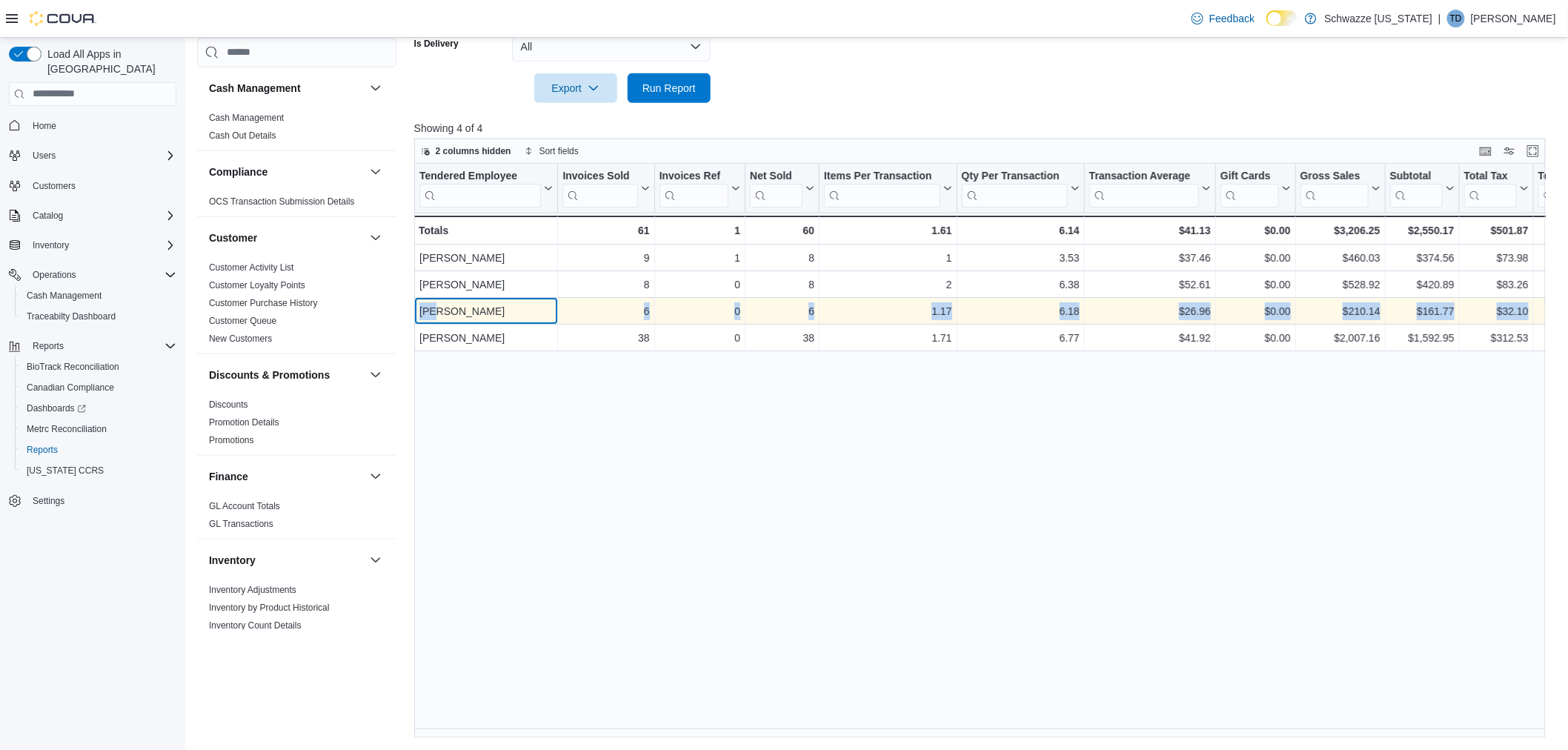
drag, startPoint x: 443, startPoint y: 312, endPoint x: 794, endPoint y: 309, distance: 351.0
click at [794, 309] on div "6 - Net Sold, column 4, row 3 1.17 - Items Per Transaction, column 5, row 3 6.1…" at bounding box center [1461, 311] width 2095 height 27
click at [595, 309] on div "6" at bounding box center [605, 311] width 87 height 18
click at [538, 299] on div "Theresa Gaber - Tendered Employee, column 1, row 3" at bounding box center [486, 311] width 144 height 27
click at [520, 299] on div "Theresa Gaber - Tendered Employee, column 1, row 3" at bounding box center [486, 311] width 144 height 27
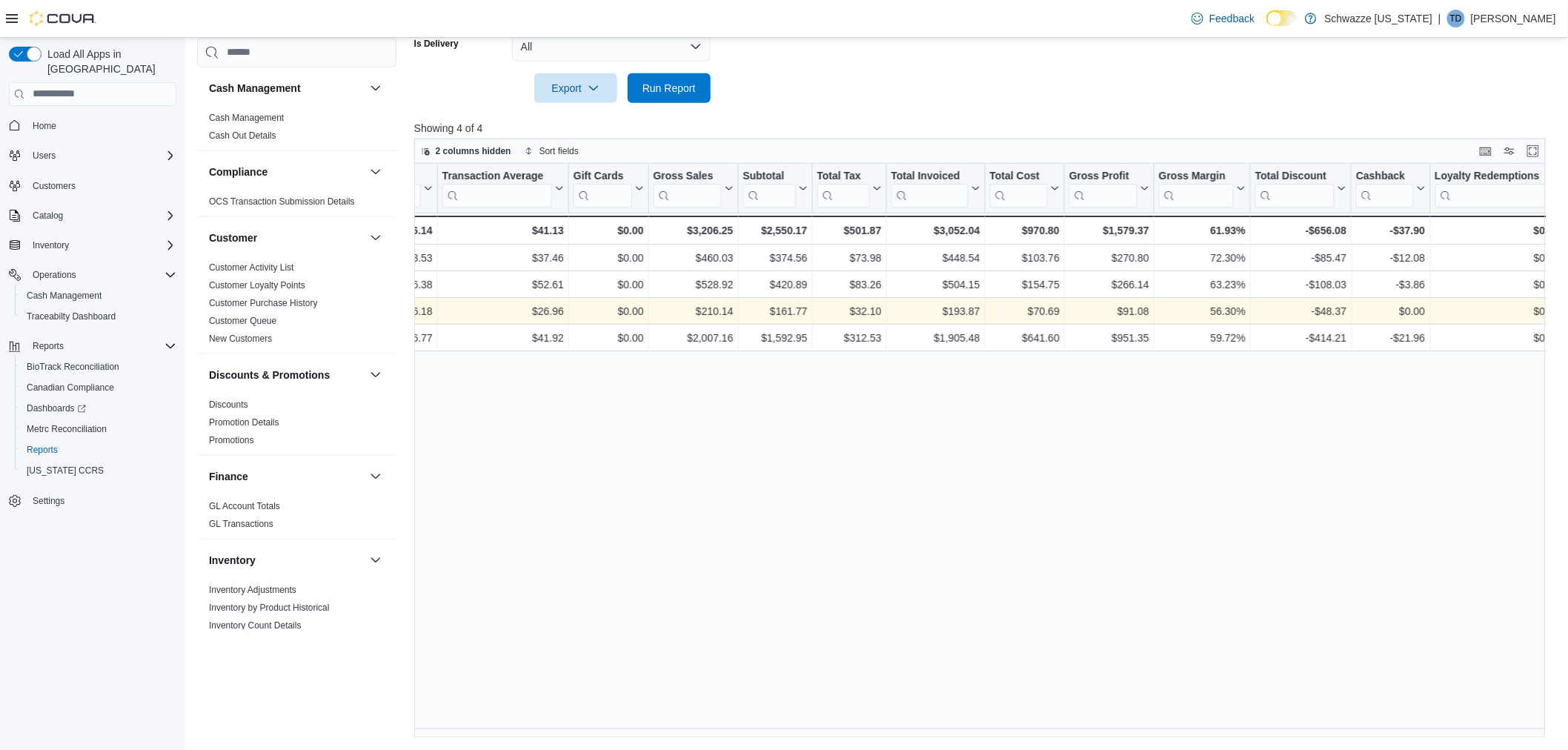
scroll to position [0, 658]
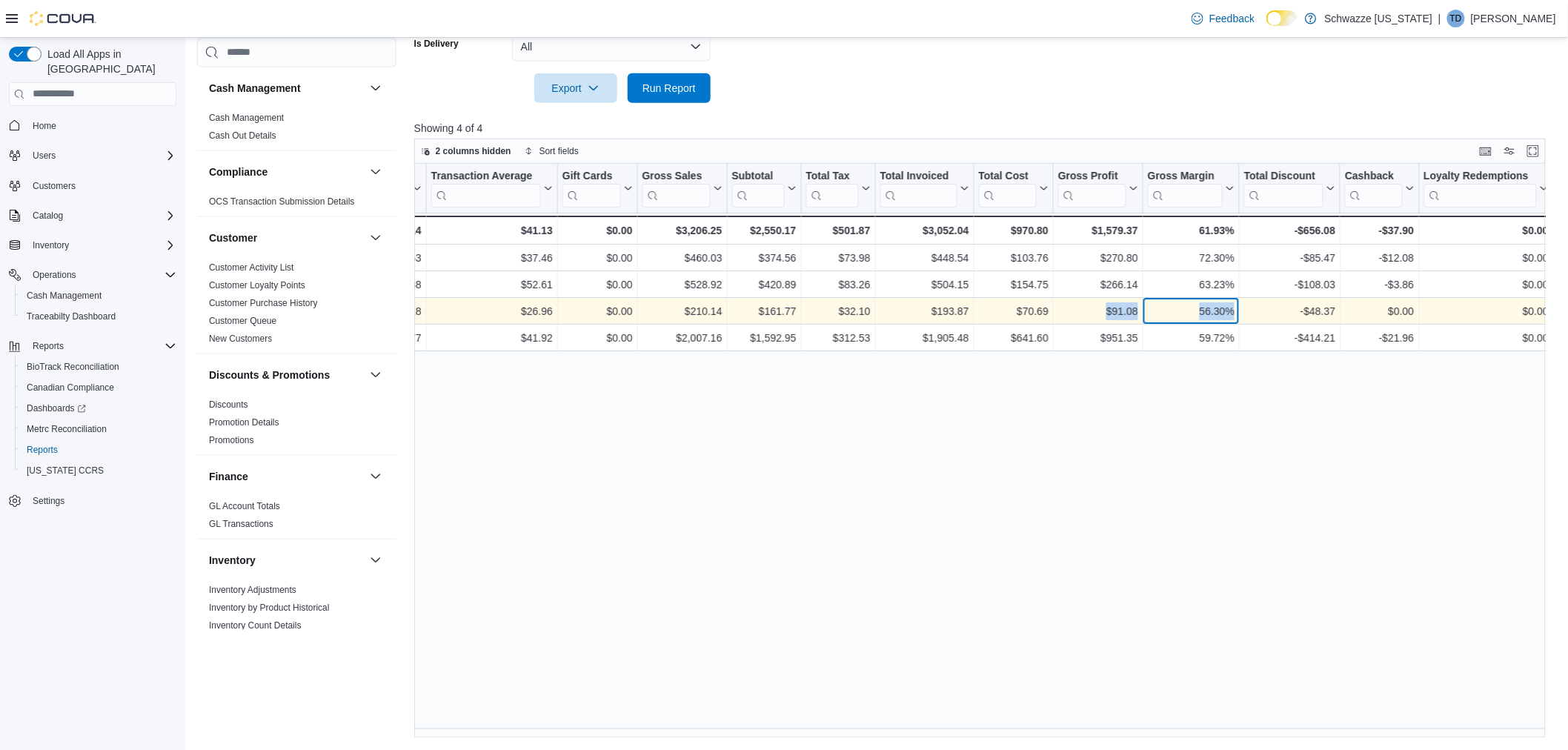
drag, startPoint x: 1189, startPoint y: 309, endPoint x: 1232, endPoint y: 316, distance: 43.6
click at [1232, 316] on div "56.30%" at bounding box center [1191, 311] width 87 height 18
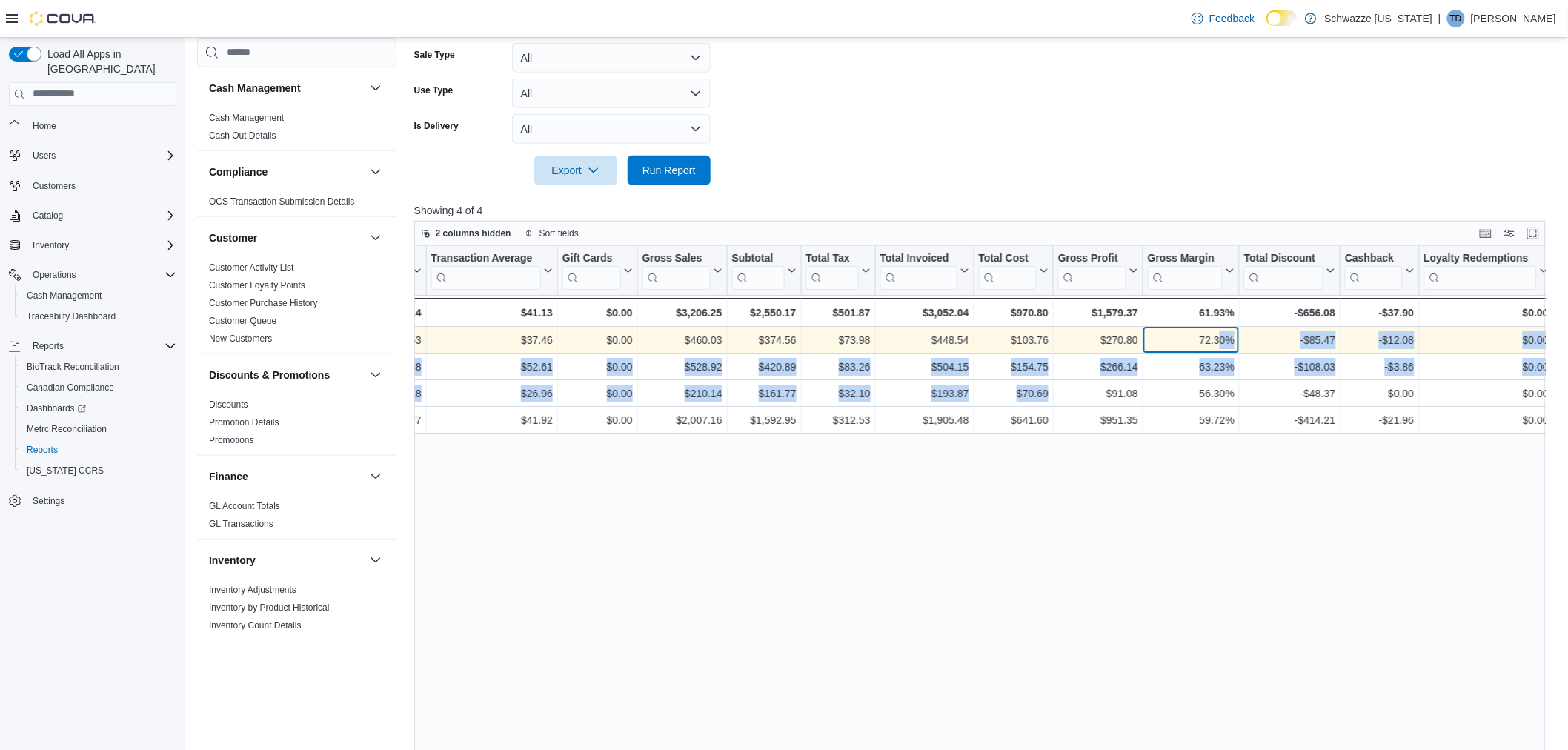
drag, startPoint x: 1187, startPoint y: 338, endPoint x: 1220, endPoint y: 338, distance: 33.0
click at [1220, 338] on div "72.30%" at bounding box center [1191, 340] width 87 height 18
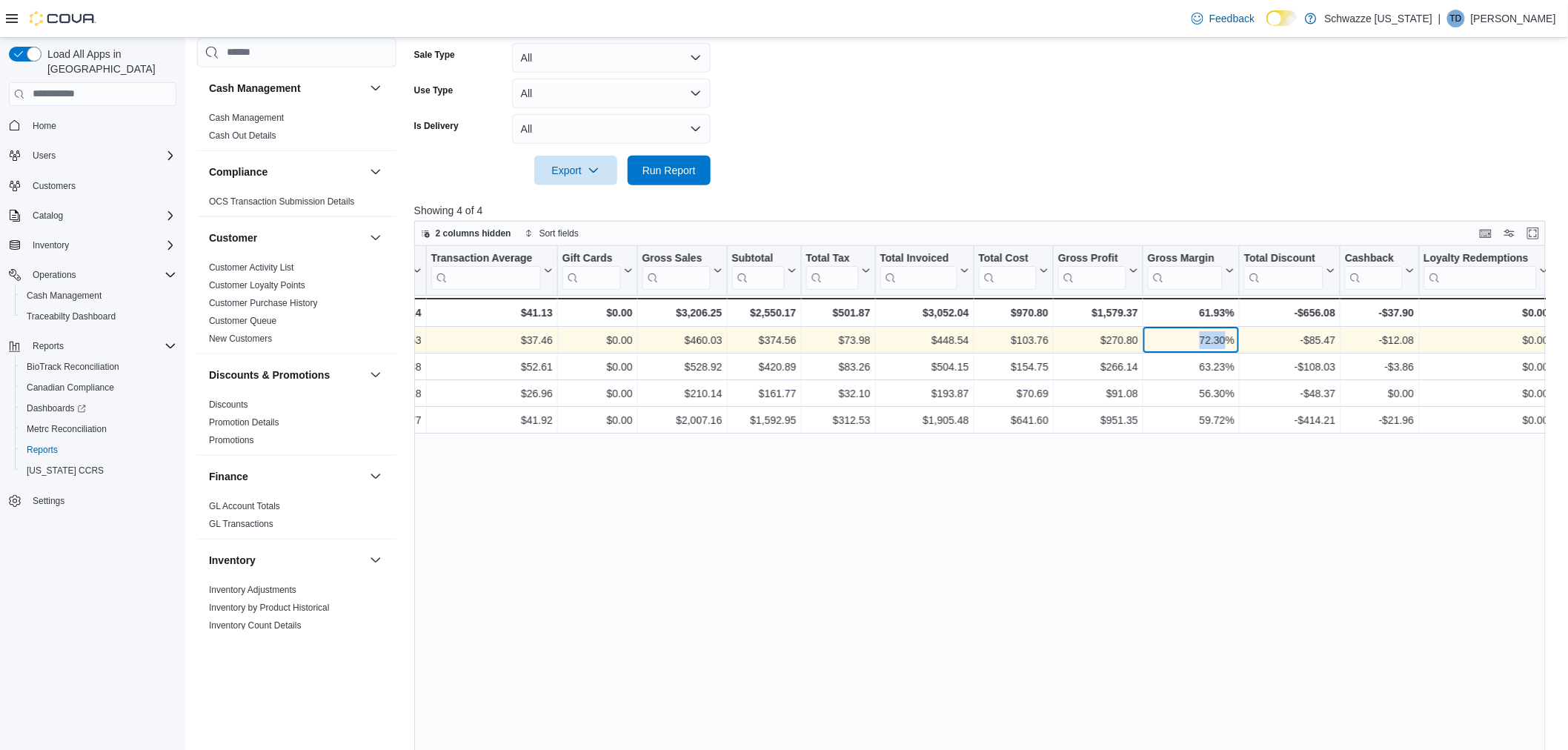
drag, startPoint x: 1194, startPoint y: 334, endPoint x: 1223, endPoint y: 337, distance: 29.2
click at [1223, 337] on div "72.30%" at bounding box center [1191, 340] width 87 height 18
